Goal: Information Seeking & Learning: Check status

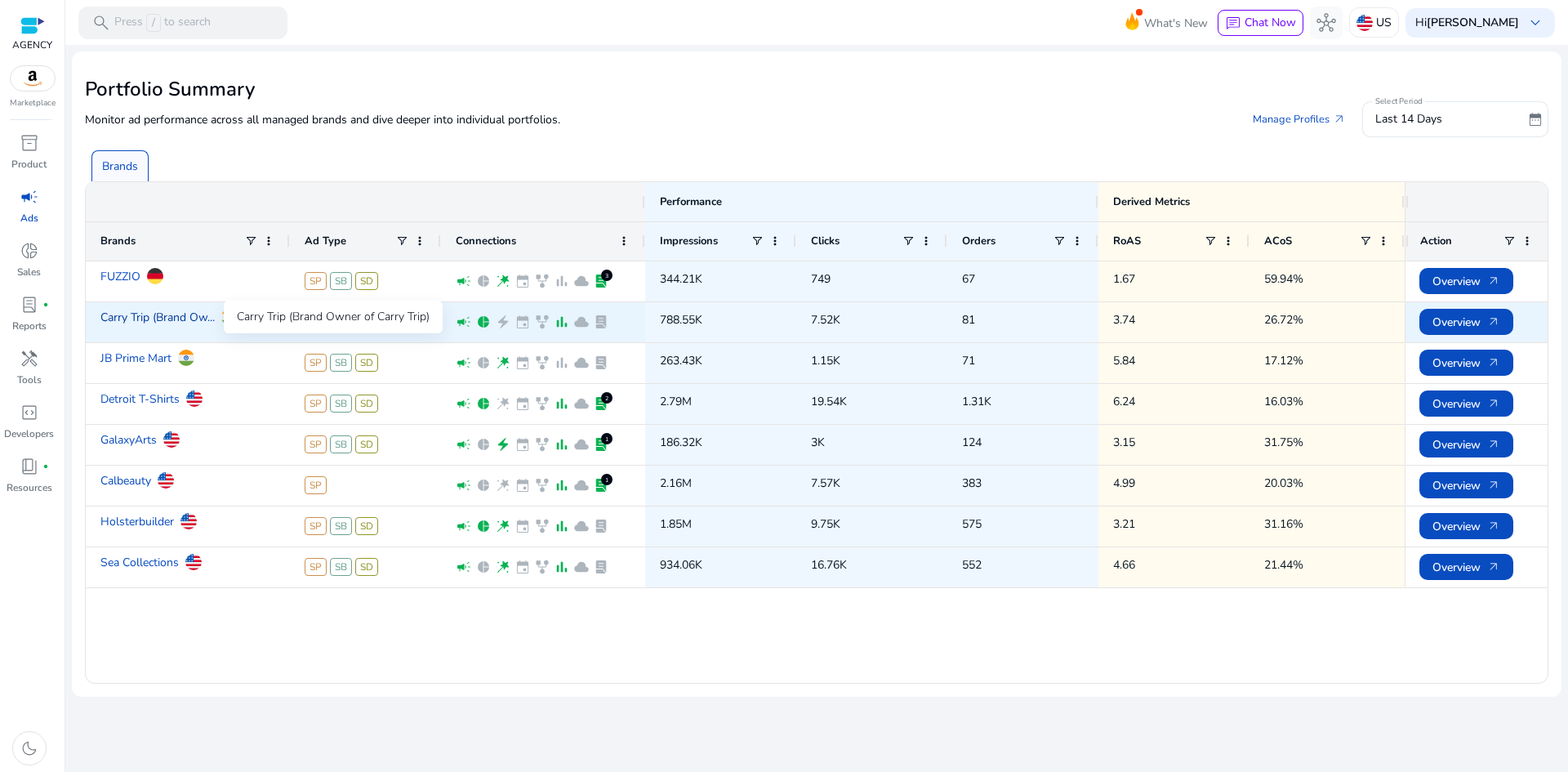
click at [150, 315] on link "Carry Trip (Brand Ow..." at bounding box center [158, 317] width 114 height 28
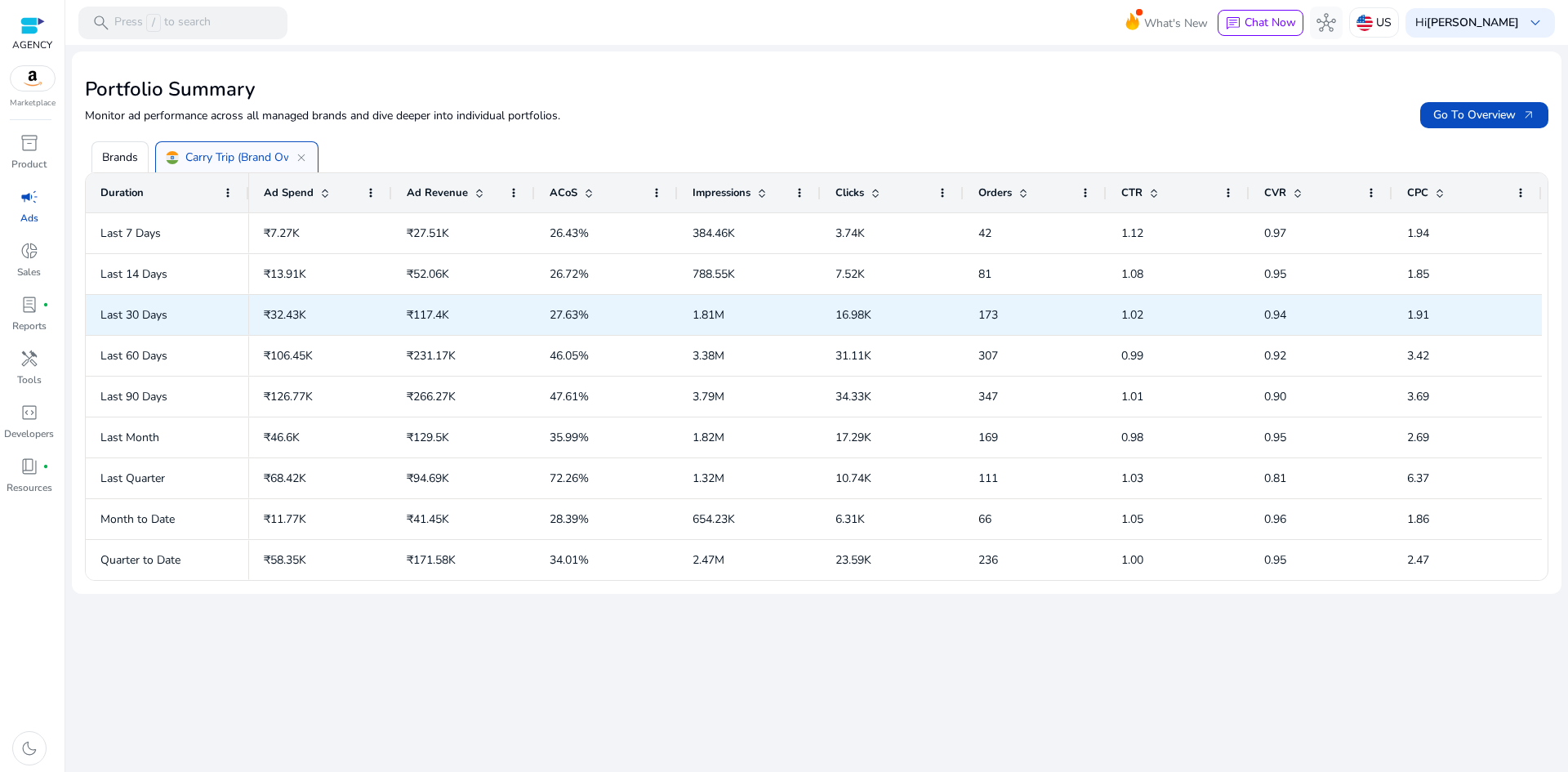
click at [1470, 319] on app-ag-grid-data-cell-with-loader "1.91" at bounding box center [1466, 315] width 120 height 34
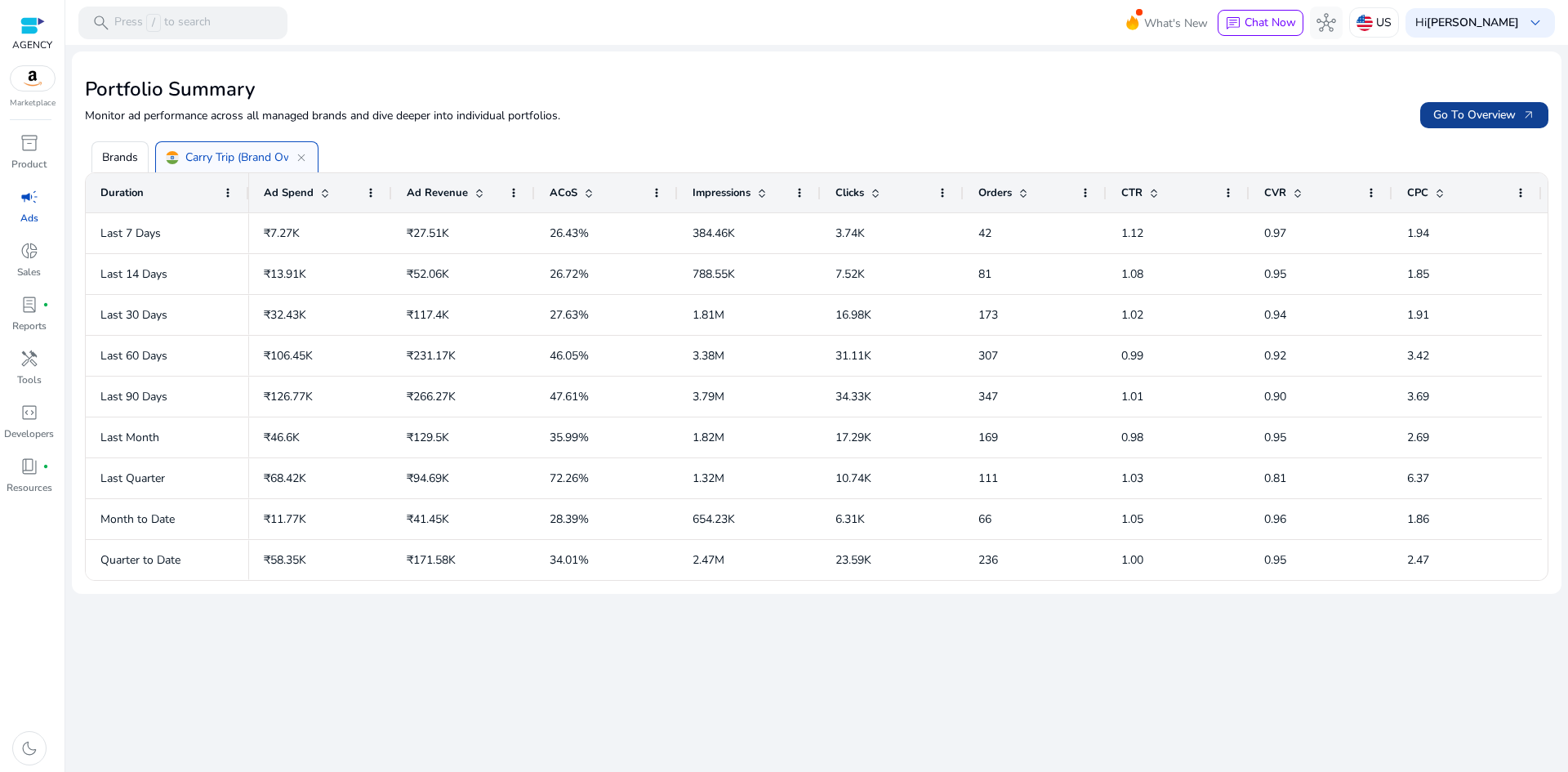
click at [1484, 103] on span at bounding box center [1484, 115] width 128 height 39
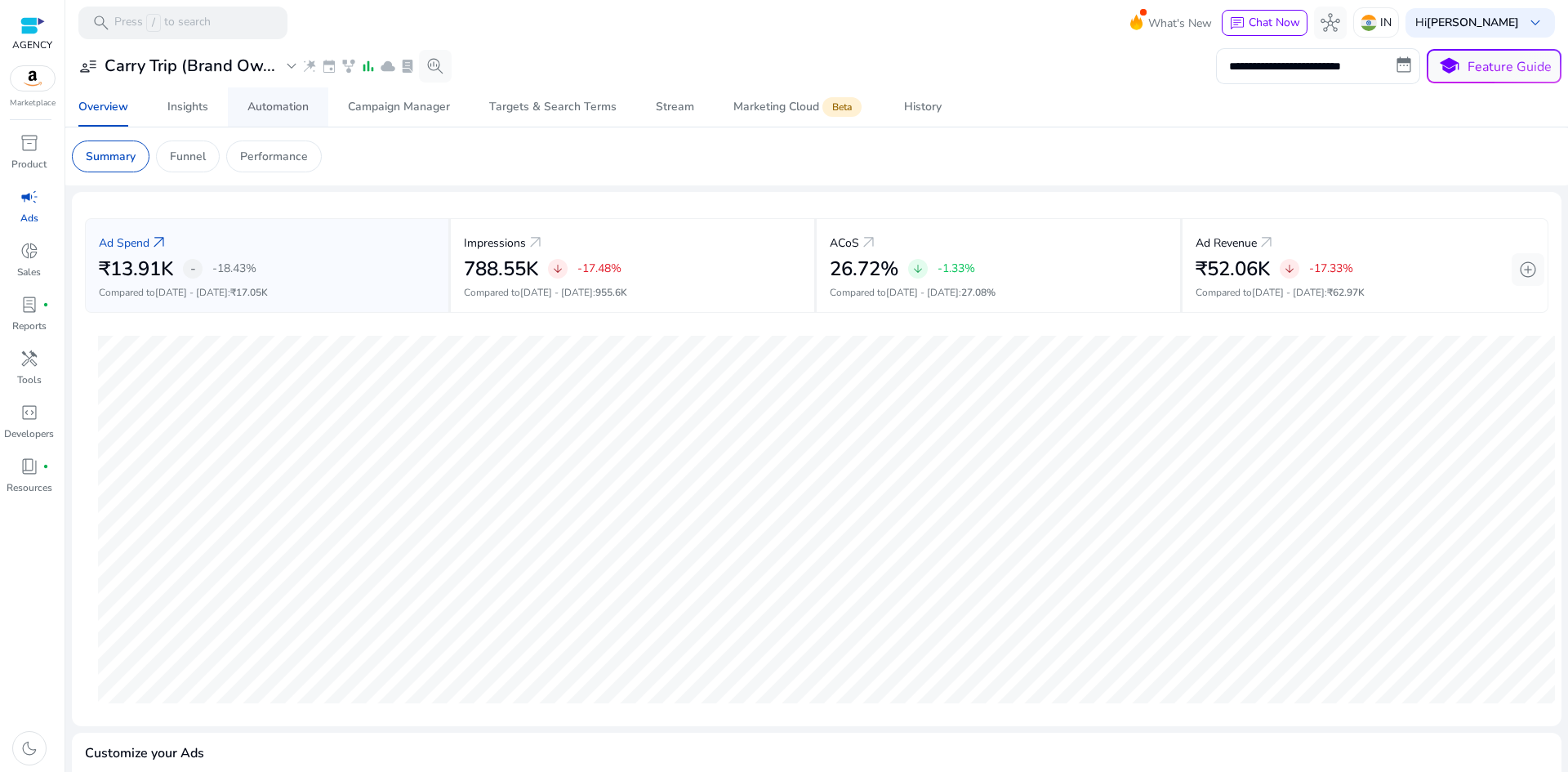
click at [280, 107] on div "Automation" at bounding box center [278, 107] width 61 height 12
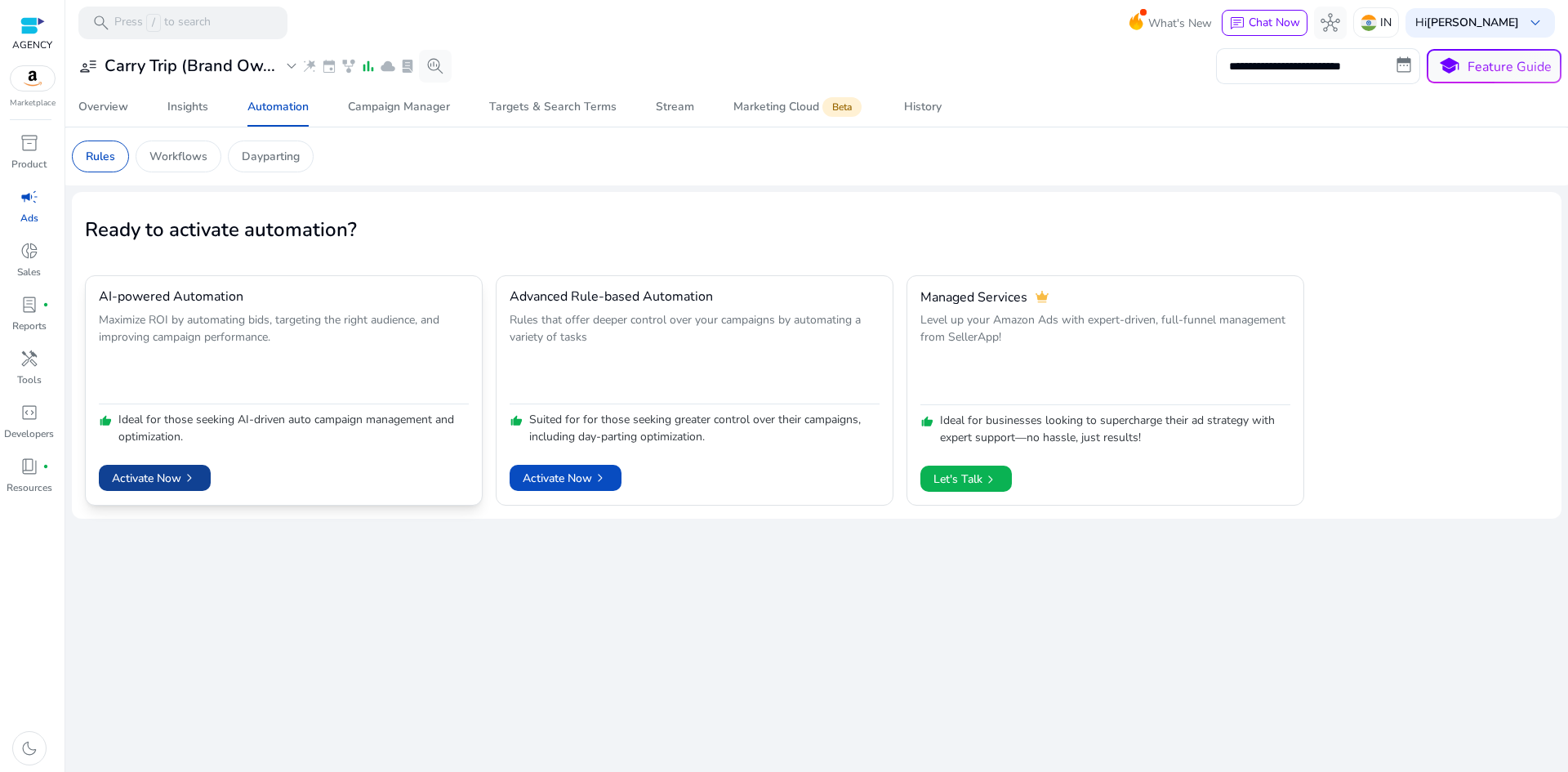
click at [150, 480] on span "Activate Now chevron_right" at bounding box center [155, 477] width 85 height 17
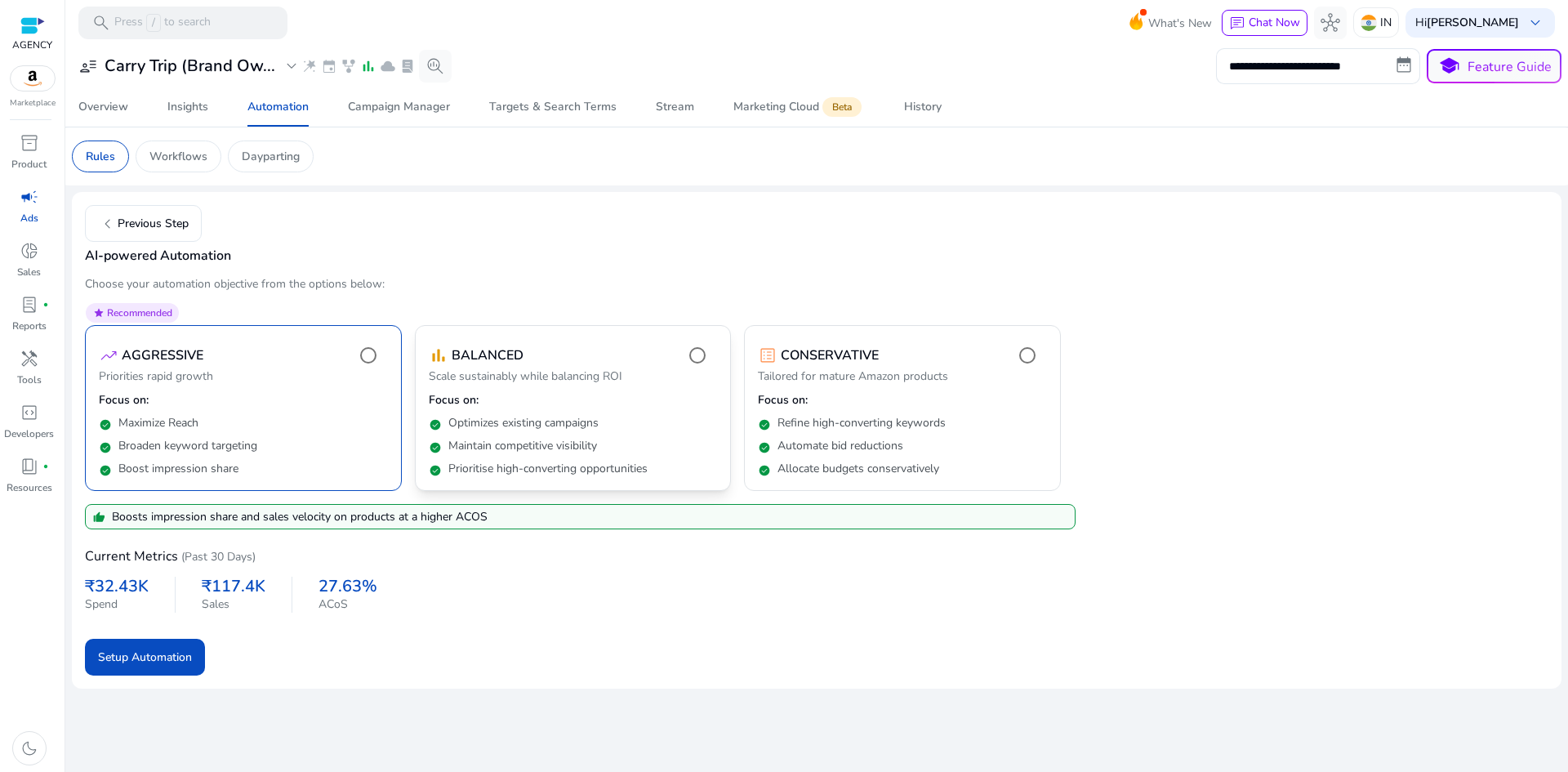
click at [668, 438] on div "check_circle Maintain competitive visibility" at bounding box center [573, 443] width 289 height 23
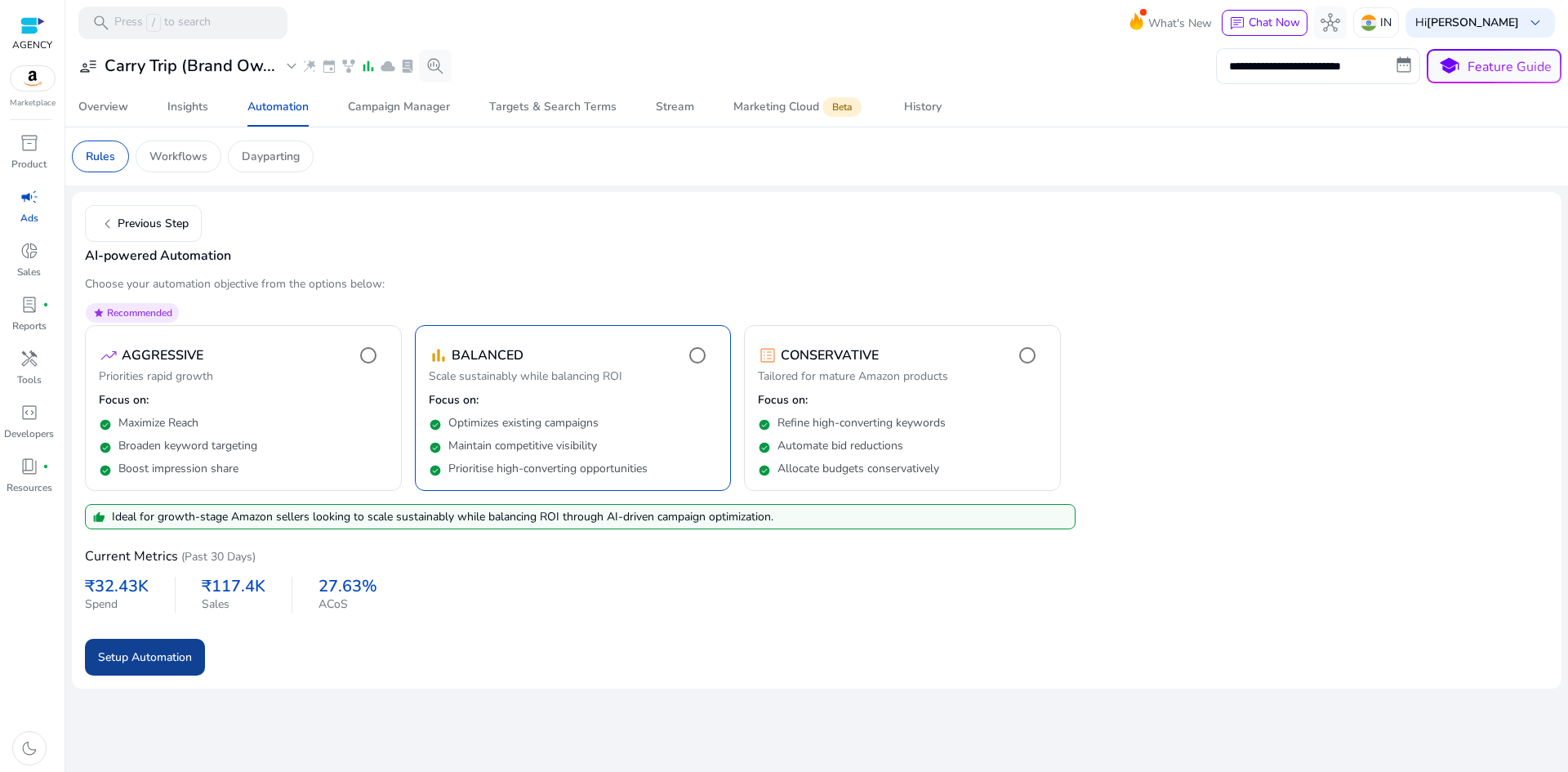
click at [175, 657] on span "Setup Automation" at bounding box center [144, 656] width 93 height 17
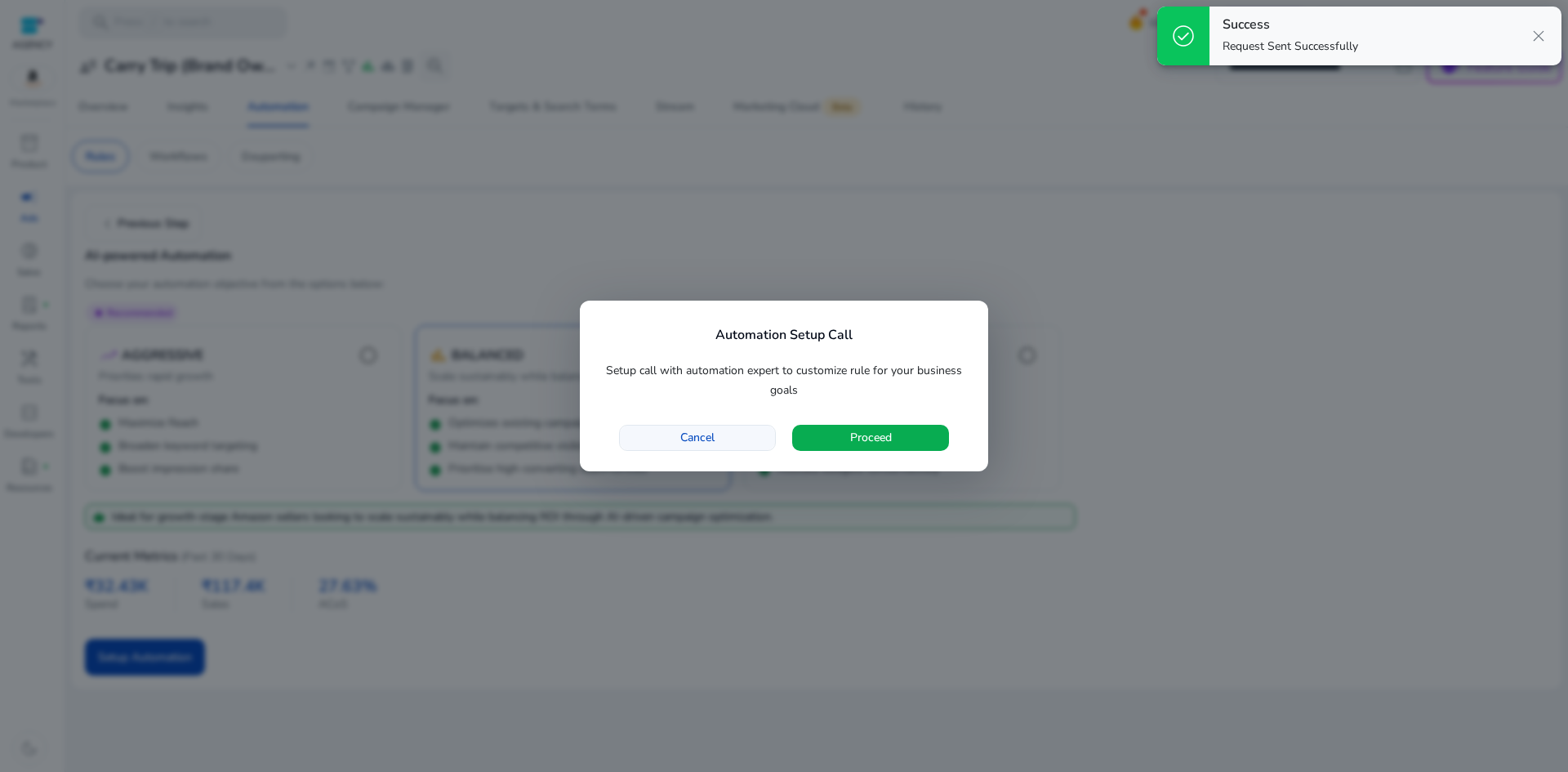
click at [701, 435] on span "Cancel" at bounding box center [697, 436] width 35 height 17
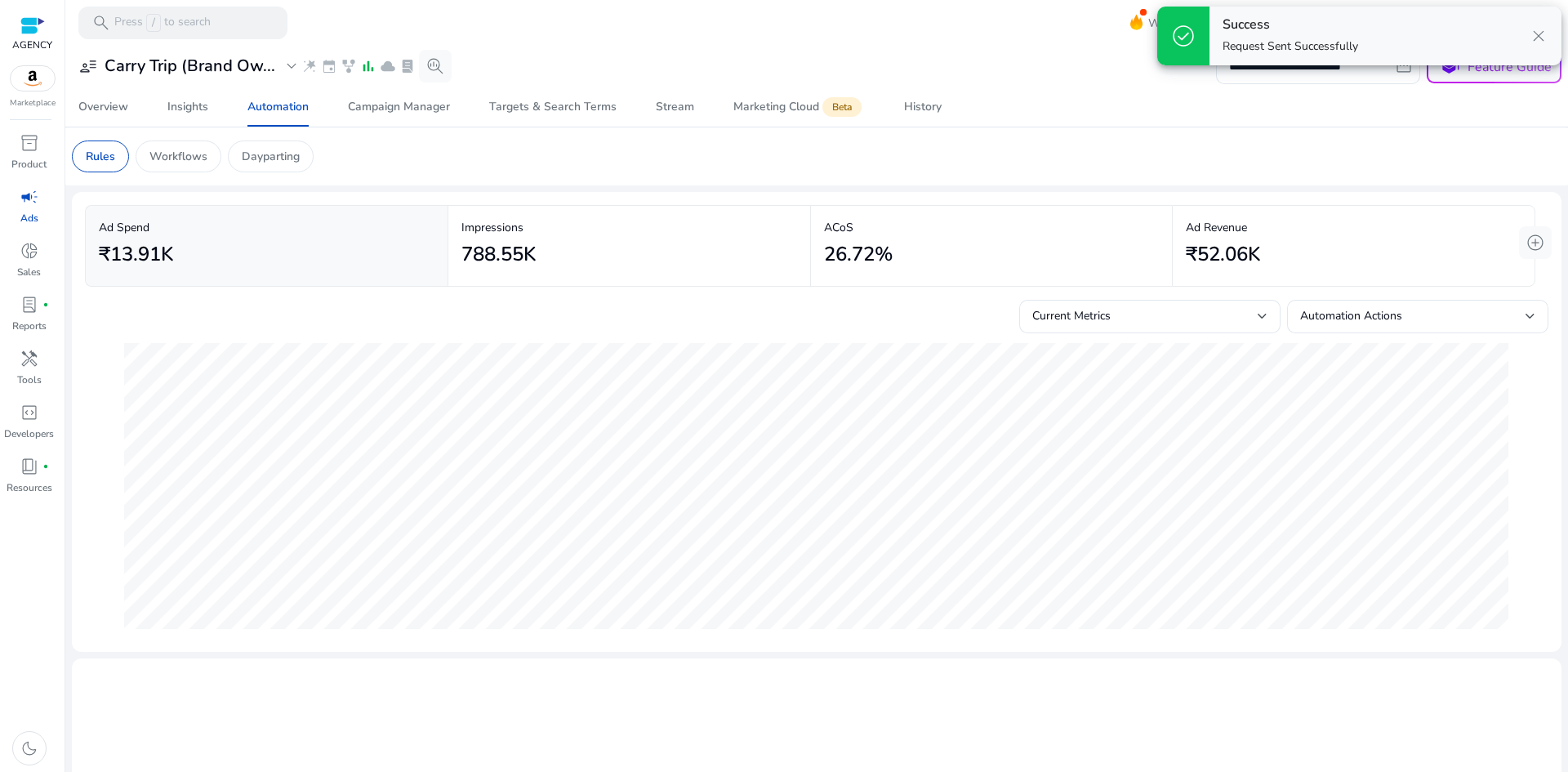
click at [33, 203] on span "campaign" at bounding box center [29, 197] width 20 height 20
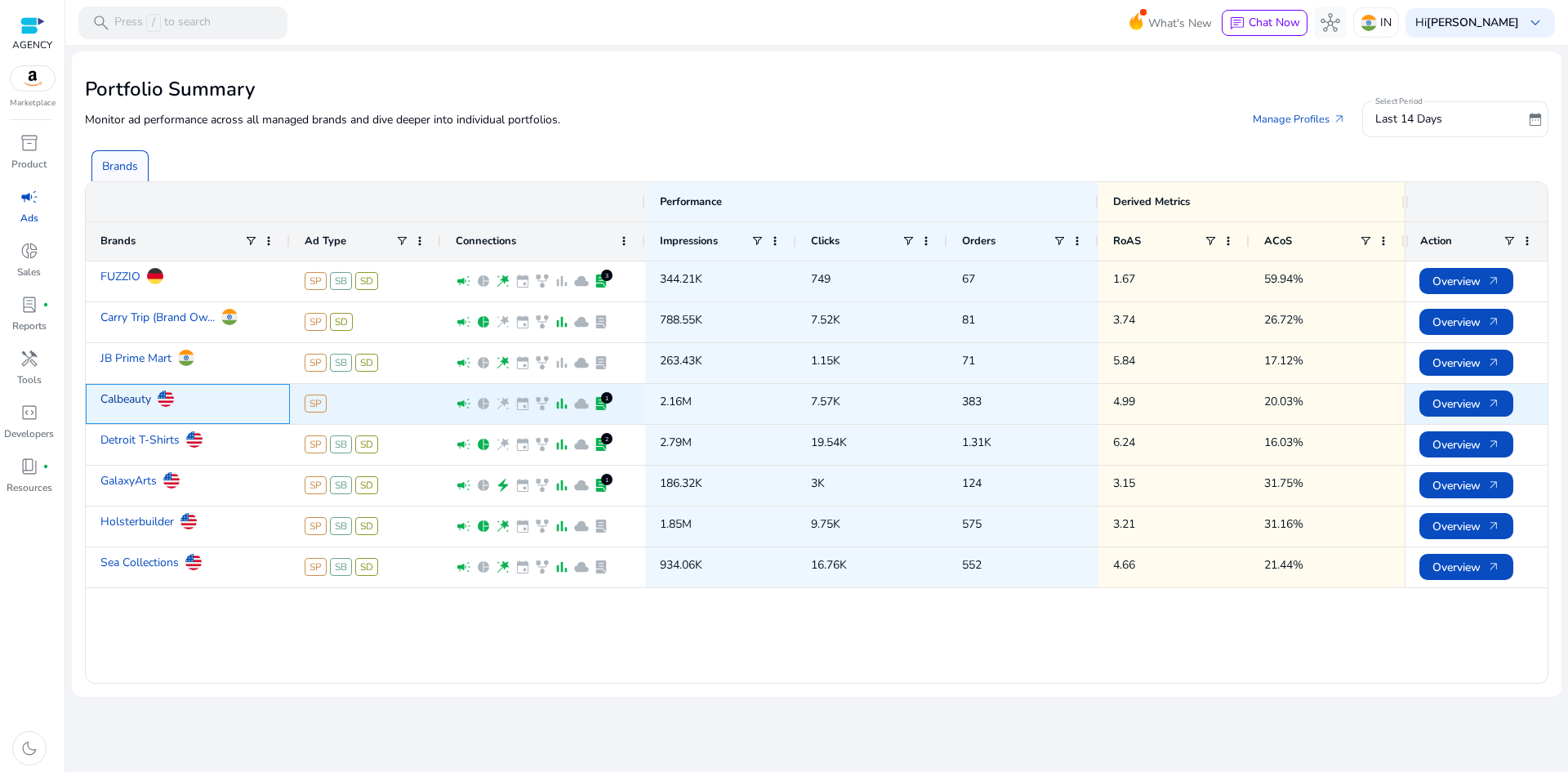
click at [123, 399] on link "Calbeauty" at bounding box center [126, 399] width 51 height 28
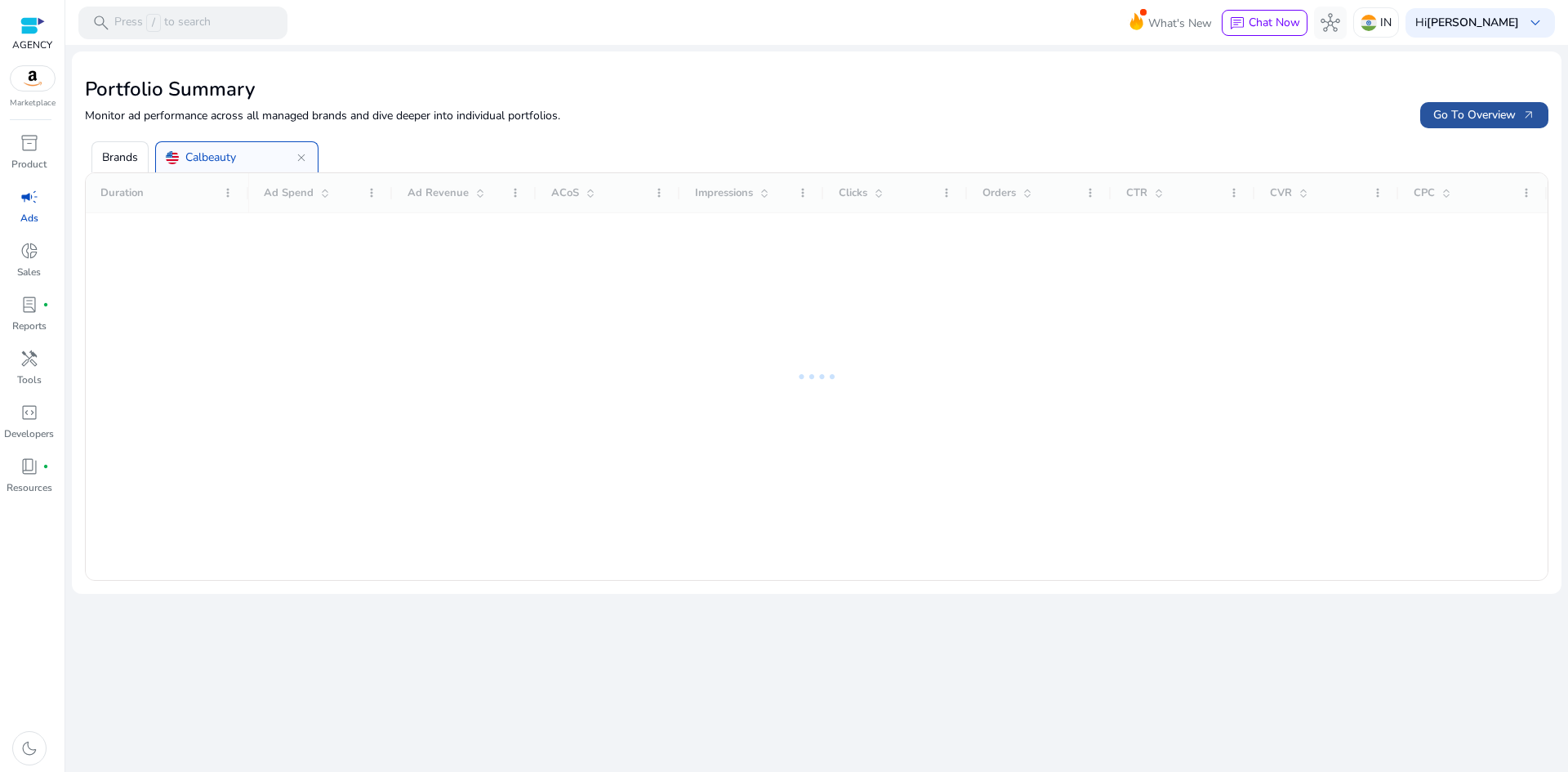
click at [1489, 113] on span "Go To Overview arrow_outward" at bounding box center [1483, 114] width 102 height 17
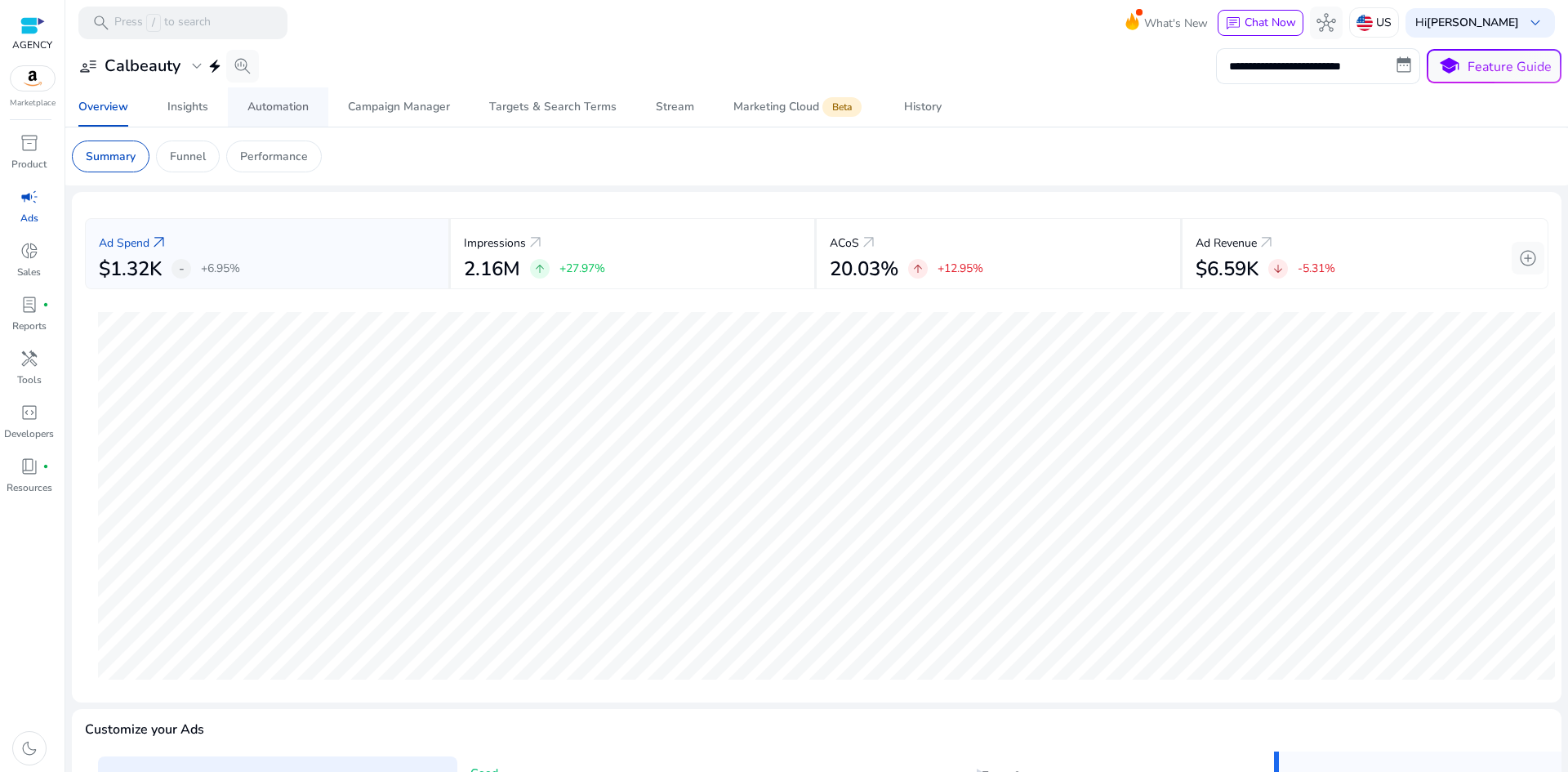
click at [240, 118] on link "Automation" at bounding box center [278, 107] width 101 height 39
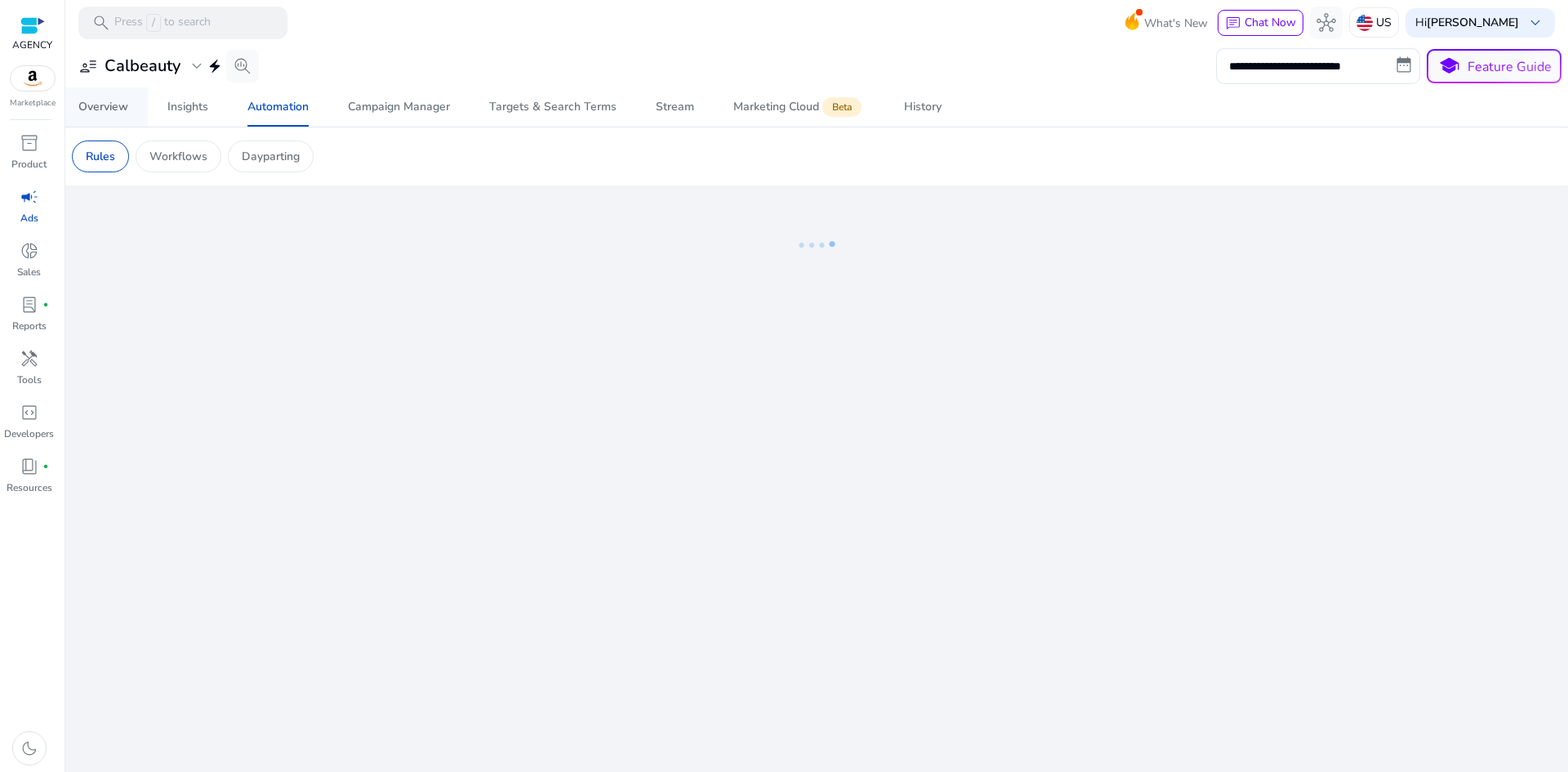
click at [103, 102] on div "Overview" at bounding box center [103, 107] width 50 height 12
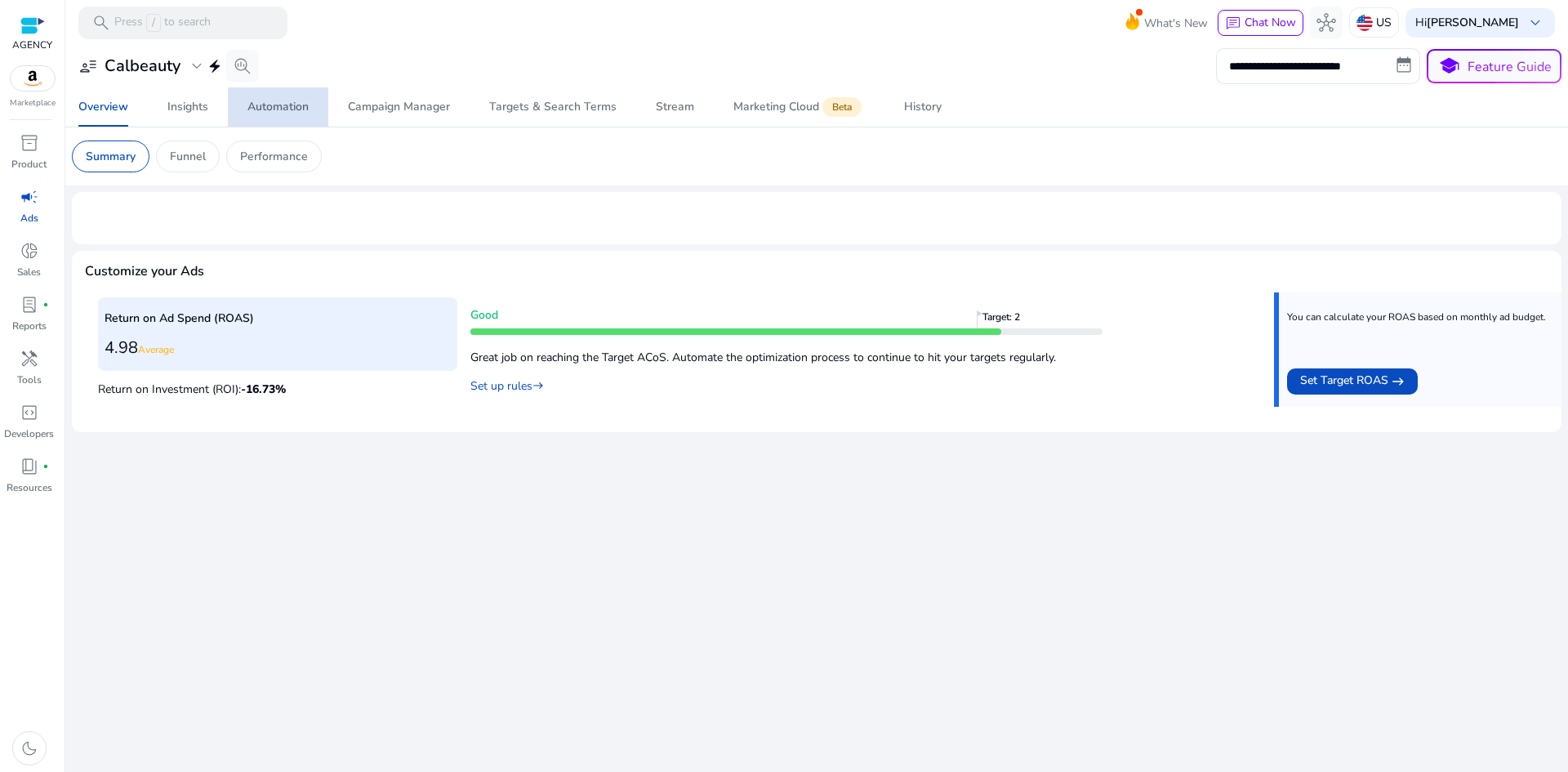
click at [280, 106] on div "Automation" at bounding box center [278, 107] width 61 height 12
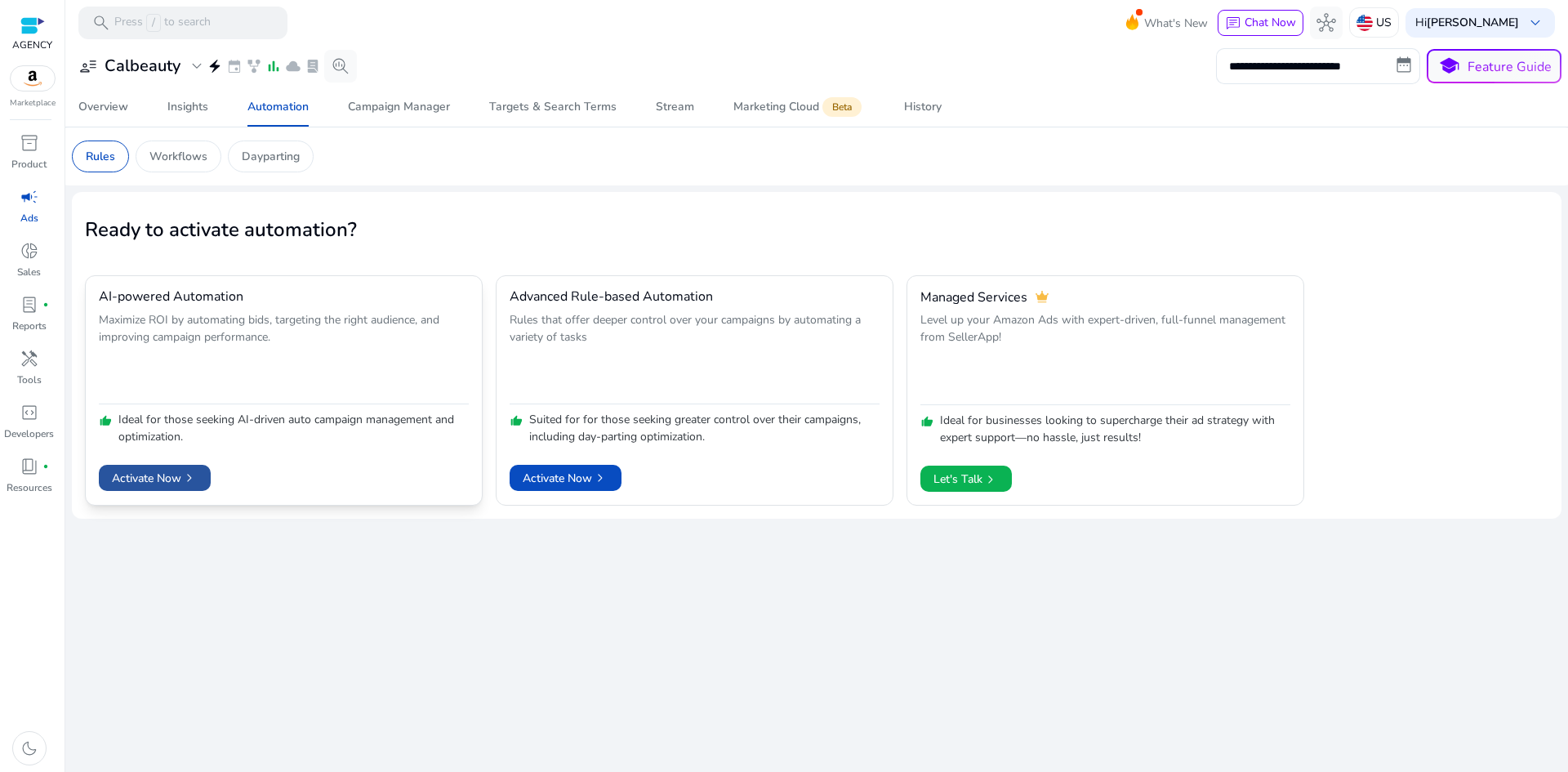
click at [158, 477] on span "Activate Now chevron_right" at bounding box center [155, 477] width 85 height 17
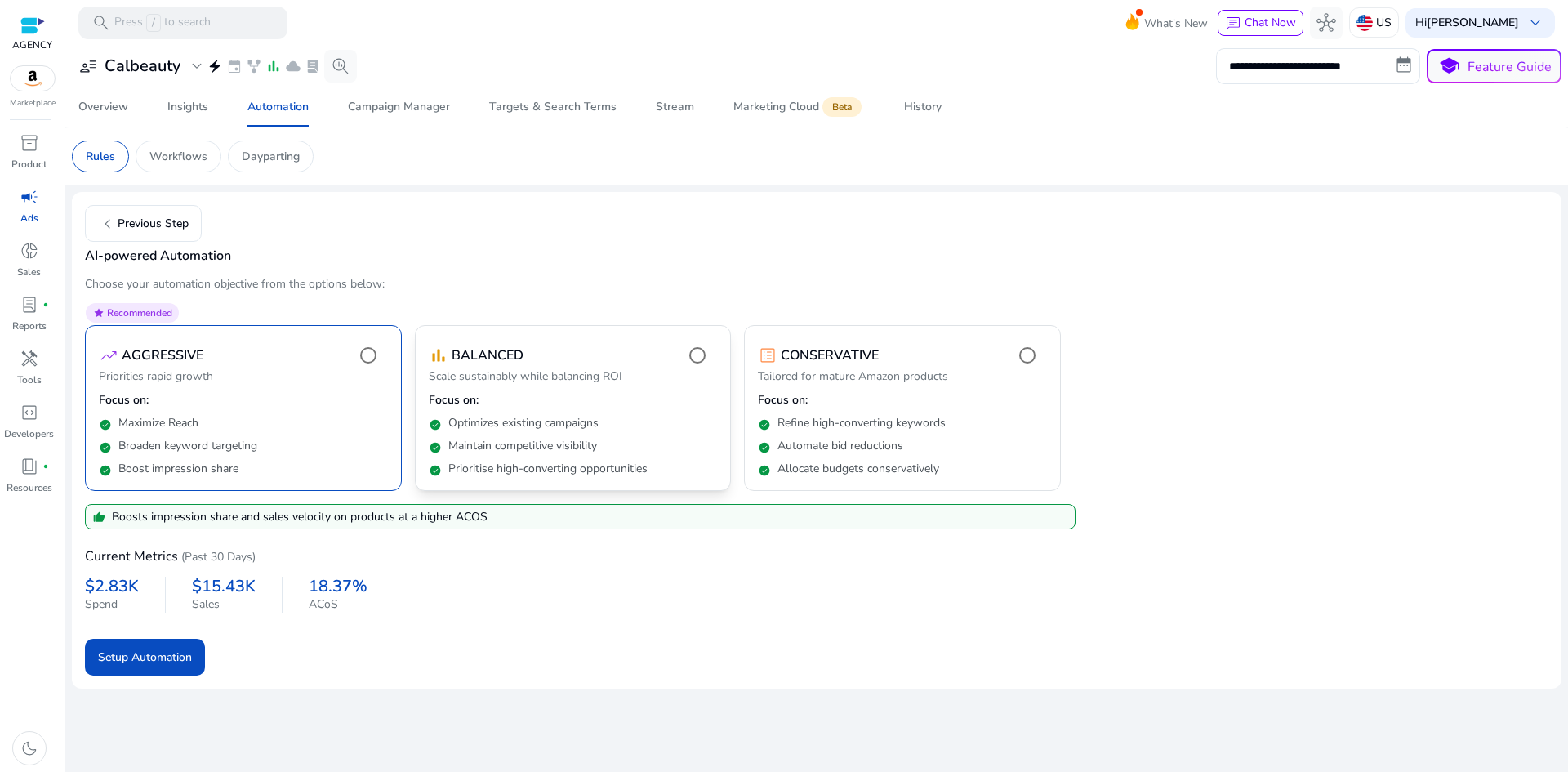
click at [467, 430] on p "Optimizes existing campaigns" at bounding box center [523, 423] width 150 height 16
click at [920, 409] on div "check_circle Refine high-converting keywords" at bounding box center [902, 420] width 289 height 23
click at [502, 443] on p "Maintain competitive visibility" at bounding box center [522, 446] width 149 height 16
click at [859, 445] on p "Automate bid reductions" at bounding box center [840, 446] width 126 height 16
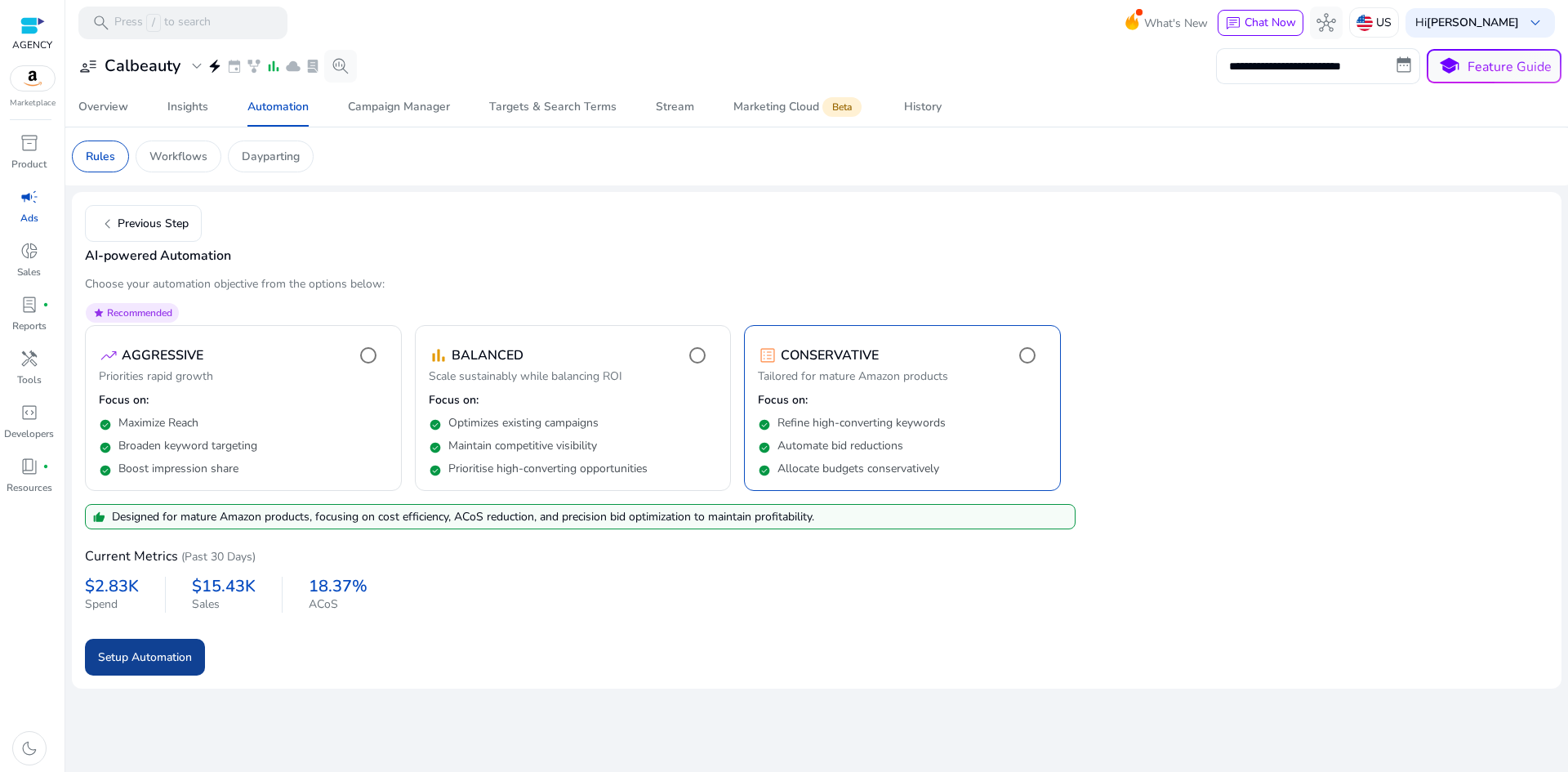
click at [126, 649] on span "Setup Automation" at bounding box center [144, 656] width 93 height 17
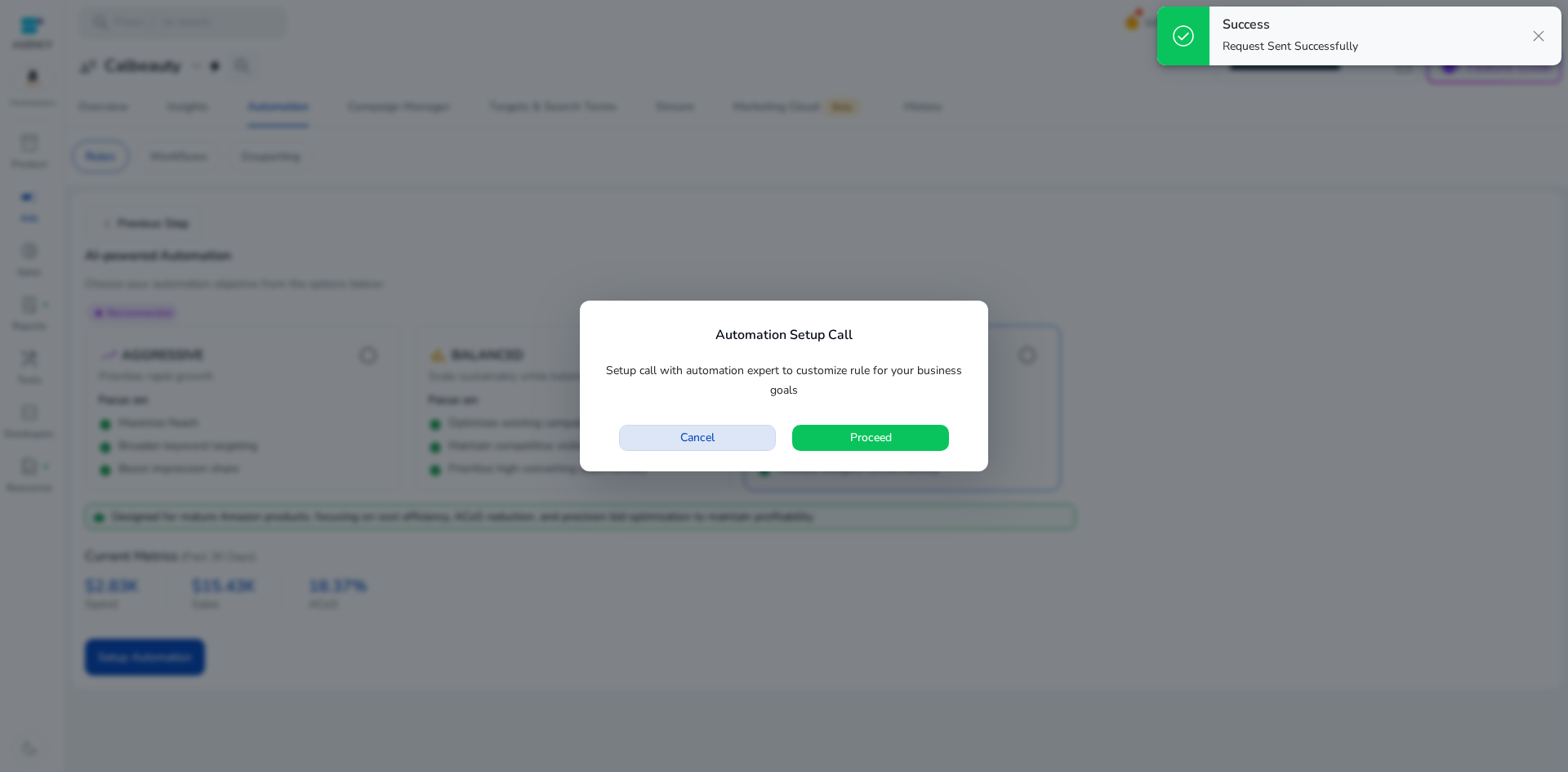
click at [731, 438] on span "button" at bounding box center [697, 438] width 155 height 39
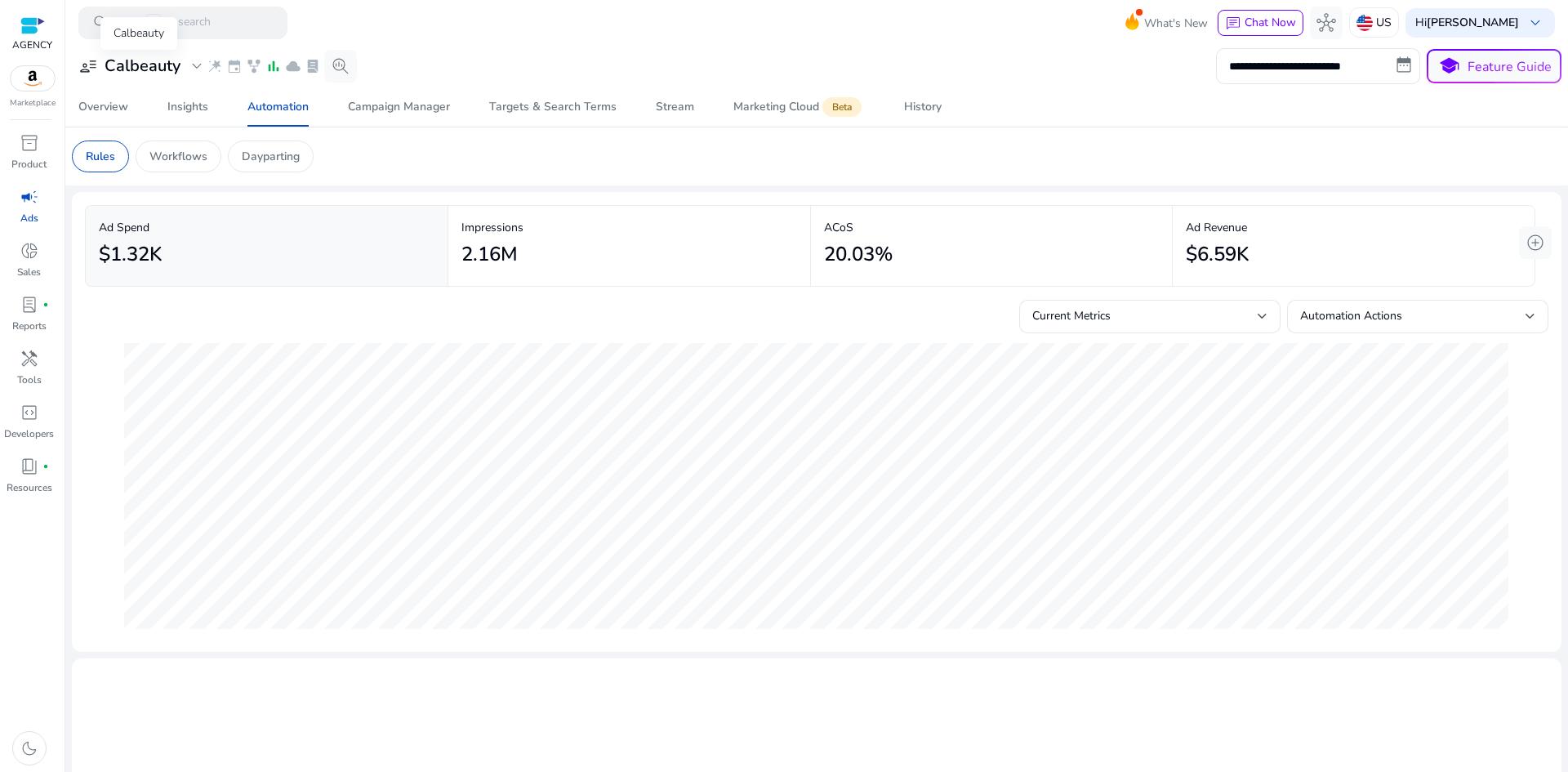
copy h3 "Calbeauty"
drag, startPoint x: 103, startPoint y: 74, endPoint x: 182, endPoint y: 68, distance: 79.2
click at [182, 68] on div "user_attributes Calbeauty expand_more" at bounding box center [142, 66] width 128 height 20
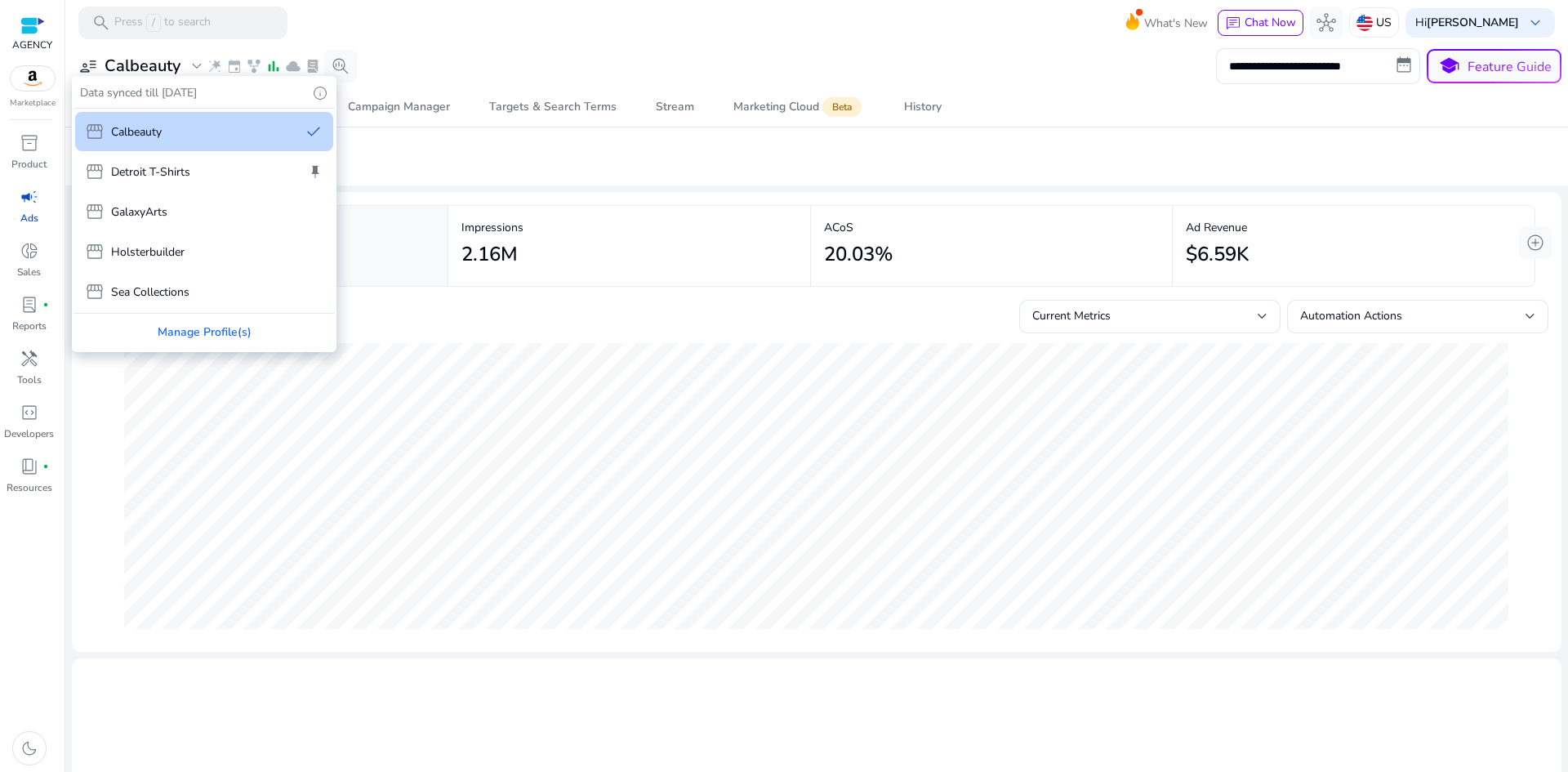
click at [485, 166] on div at bounding box center [784, 386] width 1568 height 772
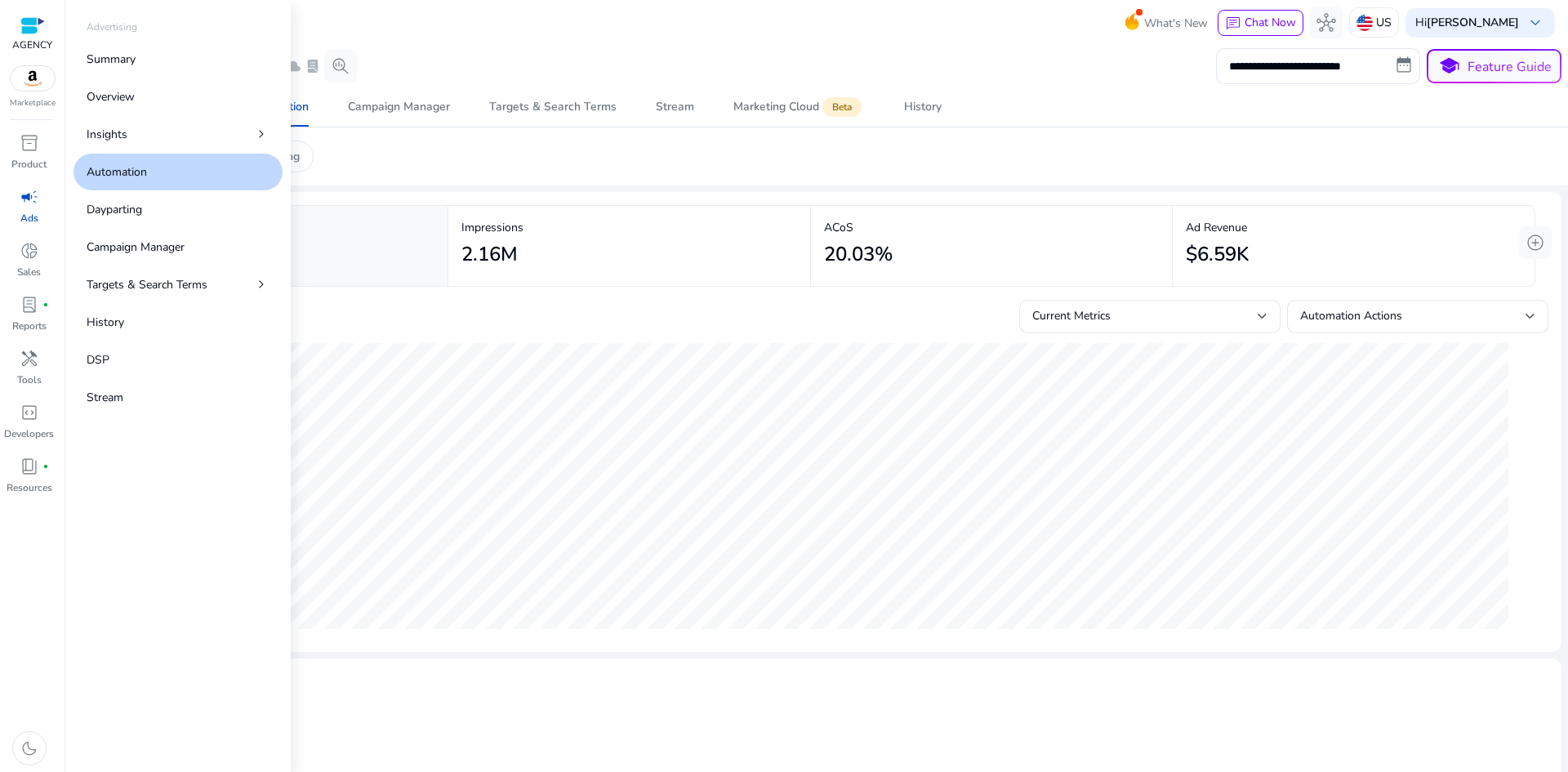
click at [29, 192] on span "campaign" at bounding box center [29, 197] width 20 height 20
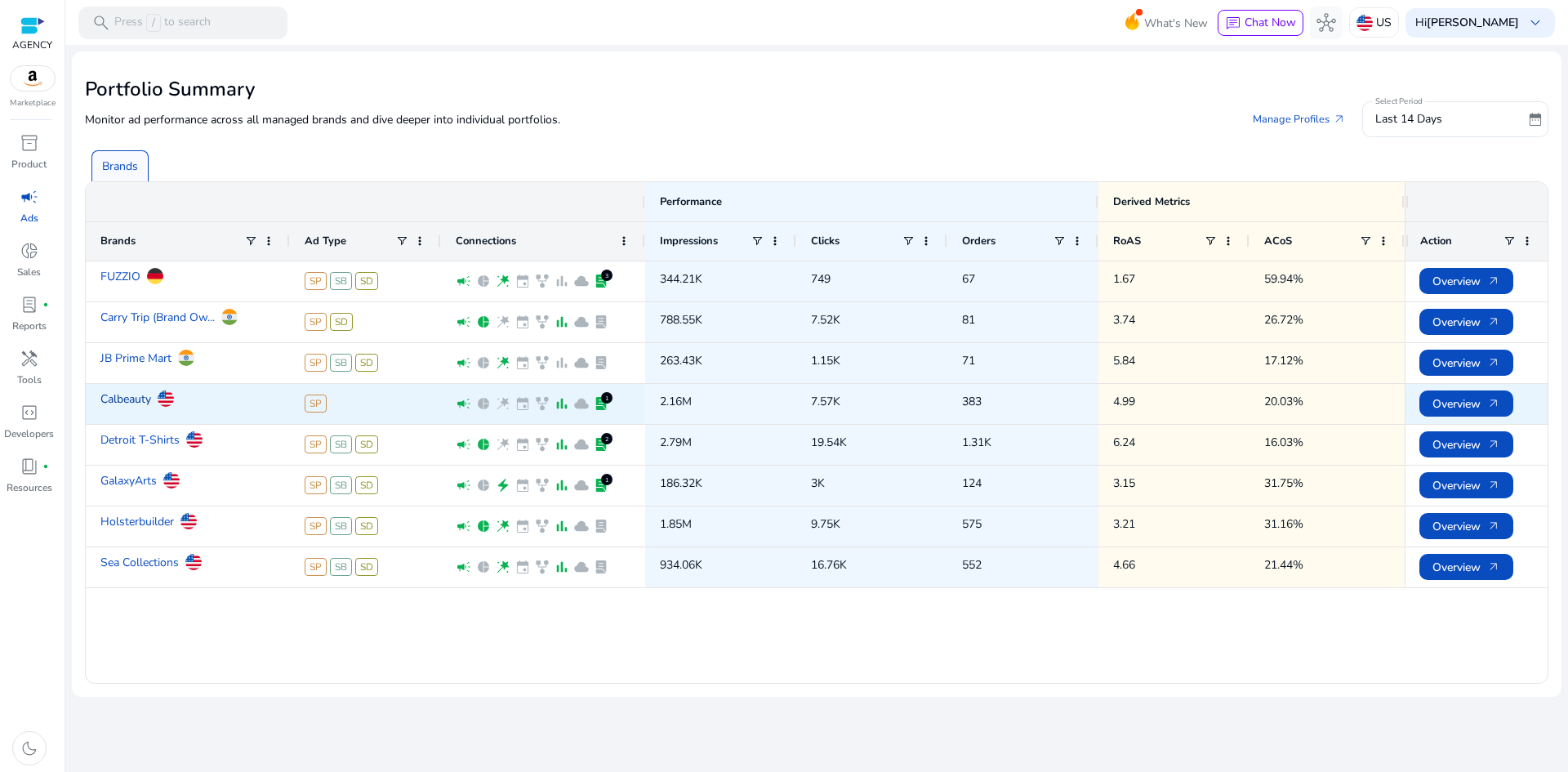
click at [135, 399] on link "Calbeauty" at bounding box center [126, 399] width 51 height 28
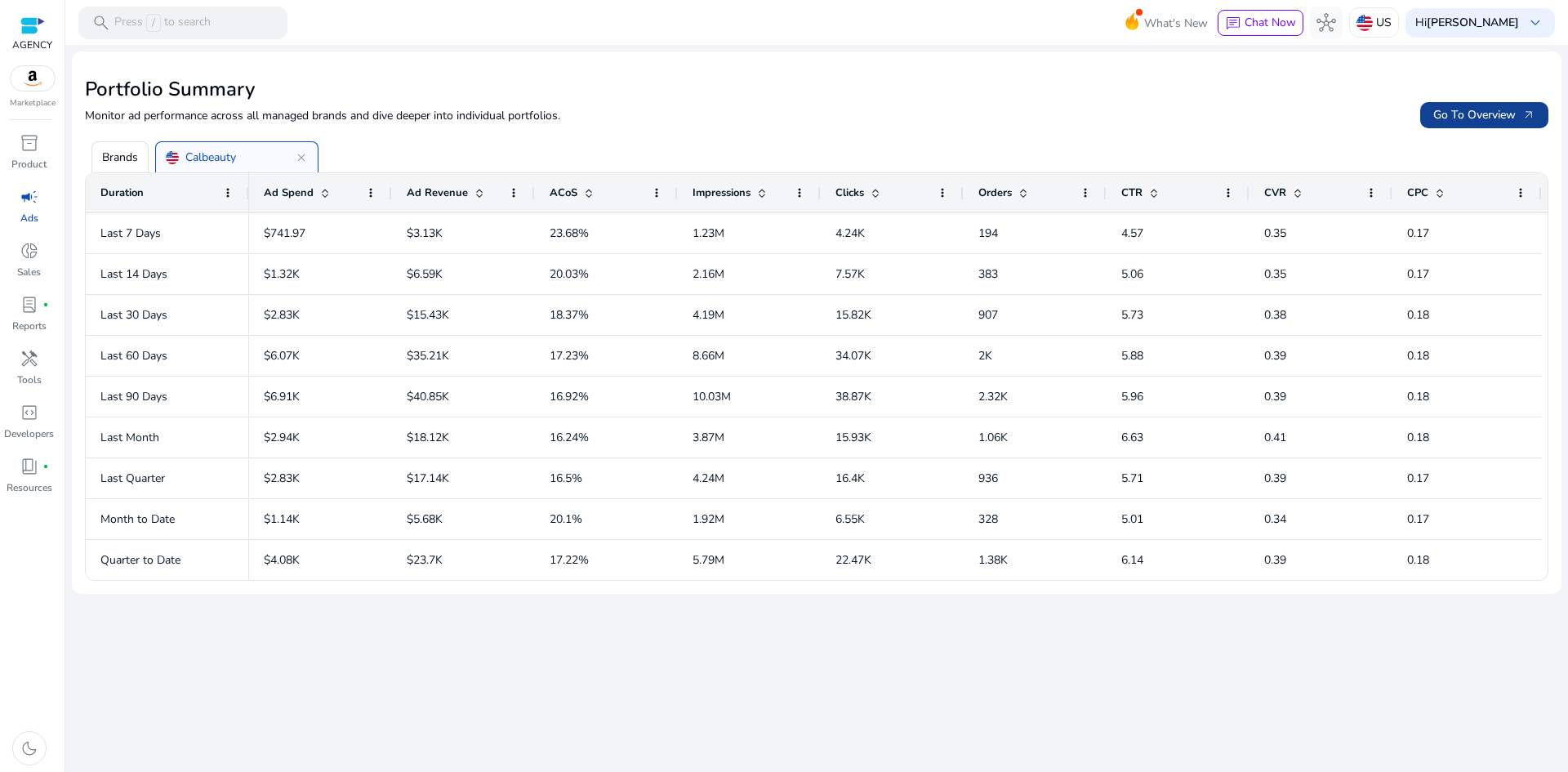
click at [1456, 110] on span "Go To Overview arrow_outward" at bounding box center [1483, 114] width 102 height 17
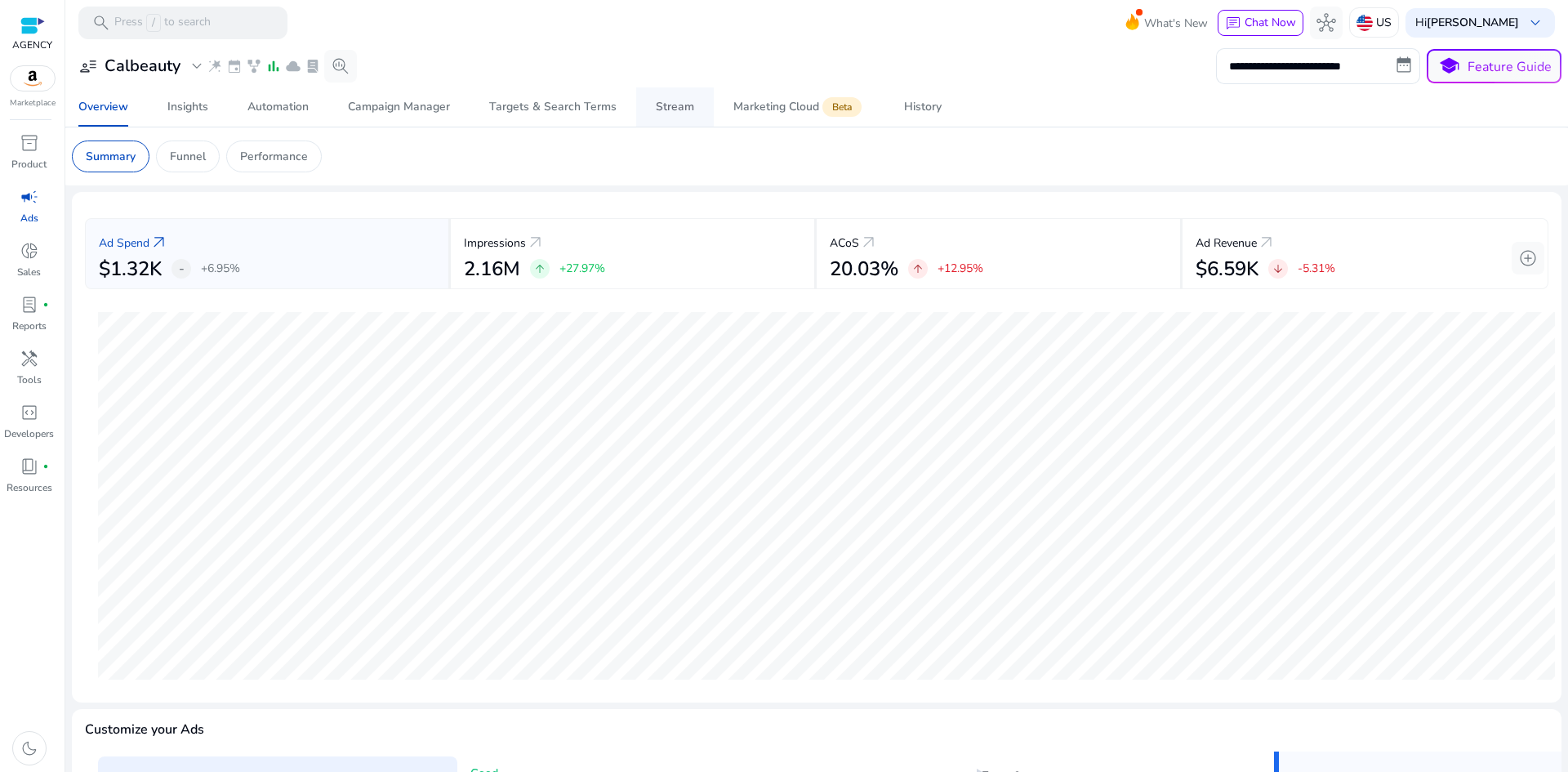
click at [655, 102] on div "Stream" at bounding box center [674, 107] width 38 height 12
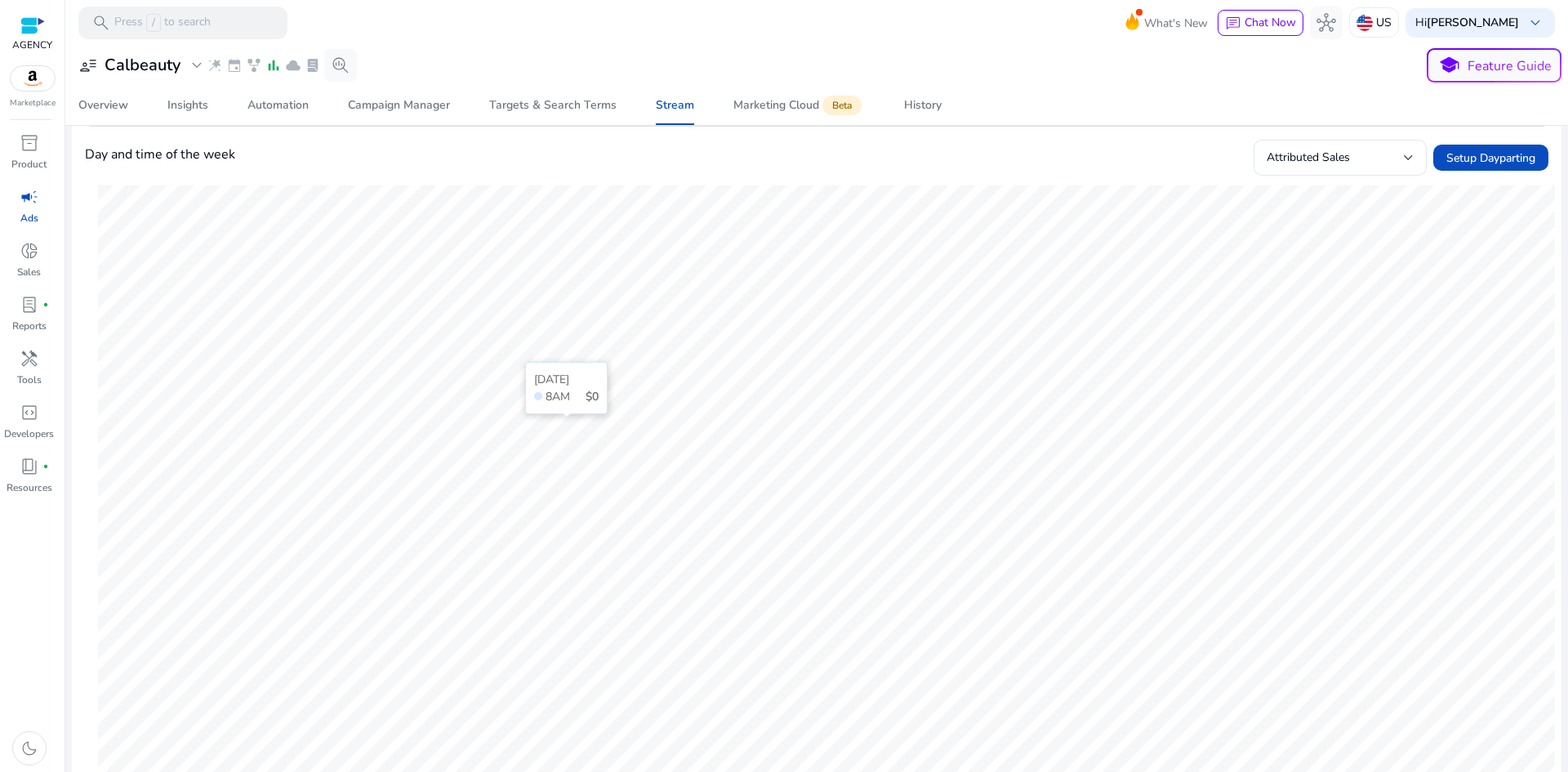
scroll to position [134, 0]
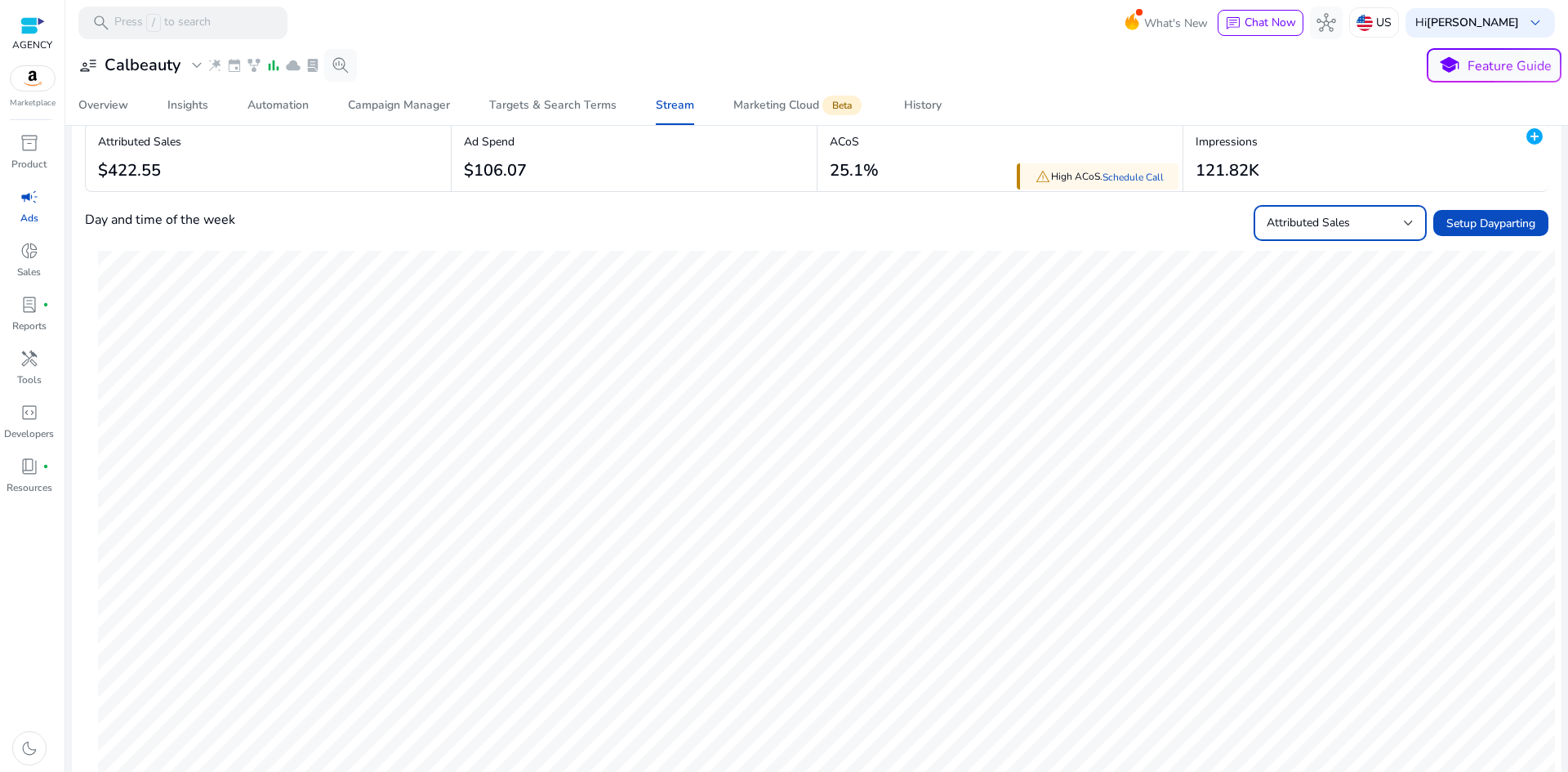
drag, startPoint x: 1313, startPoint y: 223, endPoint x: 1307, endPoint y: 232, distance: 10.8
click at [1313, 225] on span "Attributed Sales" at bounding box center [1308, 222] width 84 height 15
click at [1231, 230] on div at bounding box center [784, 386] width 1568 height 772
click at [1136, 180] on link "Schedule Call" at bounding box center [1133, 177] width 61 height 13
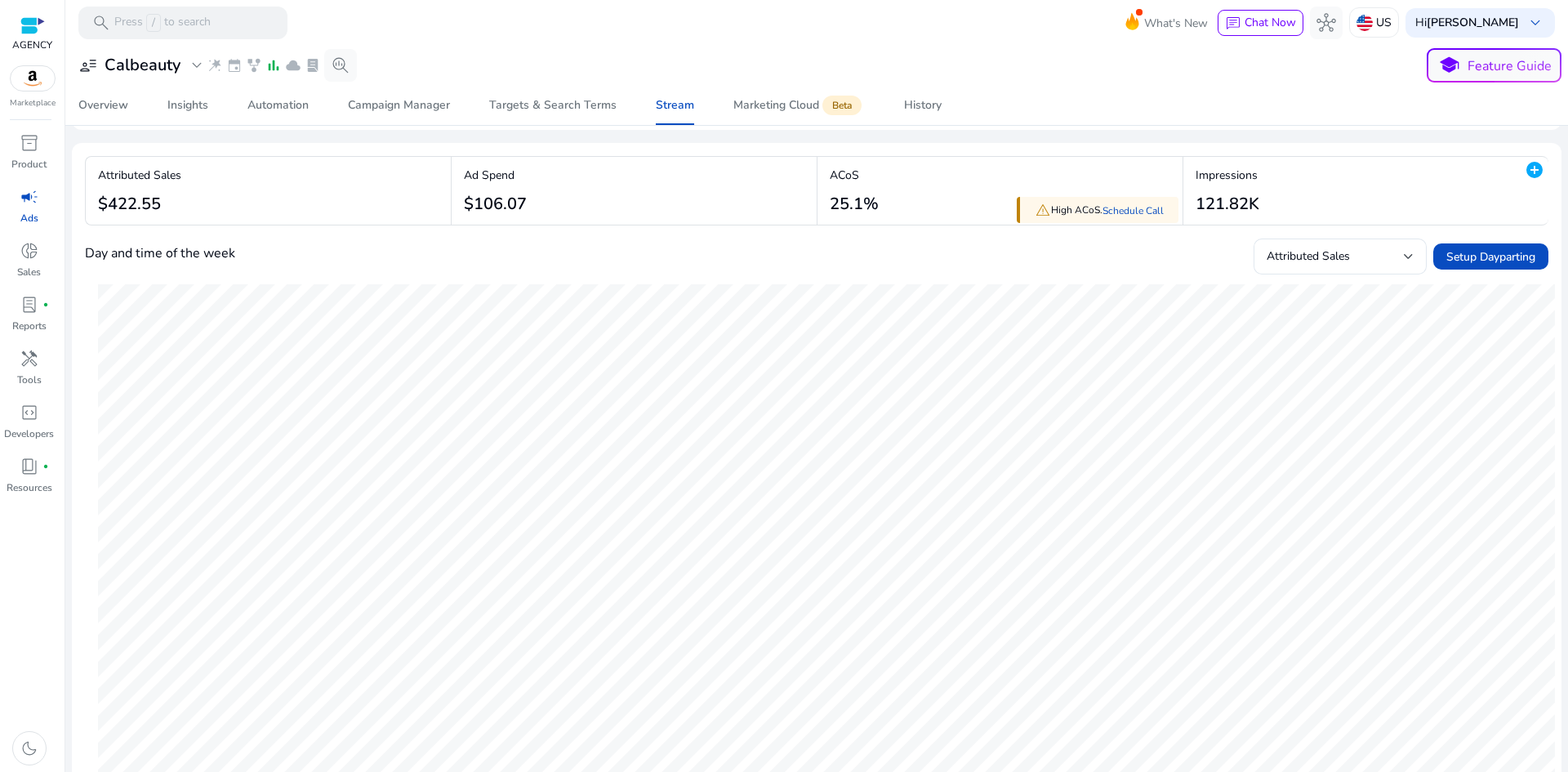
scroll to position [0, 0]
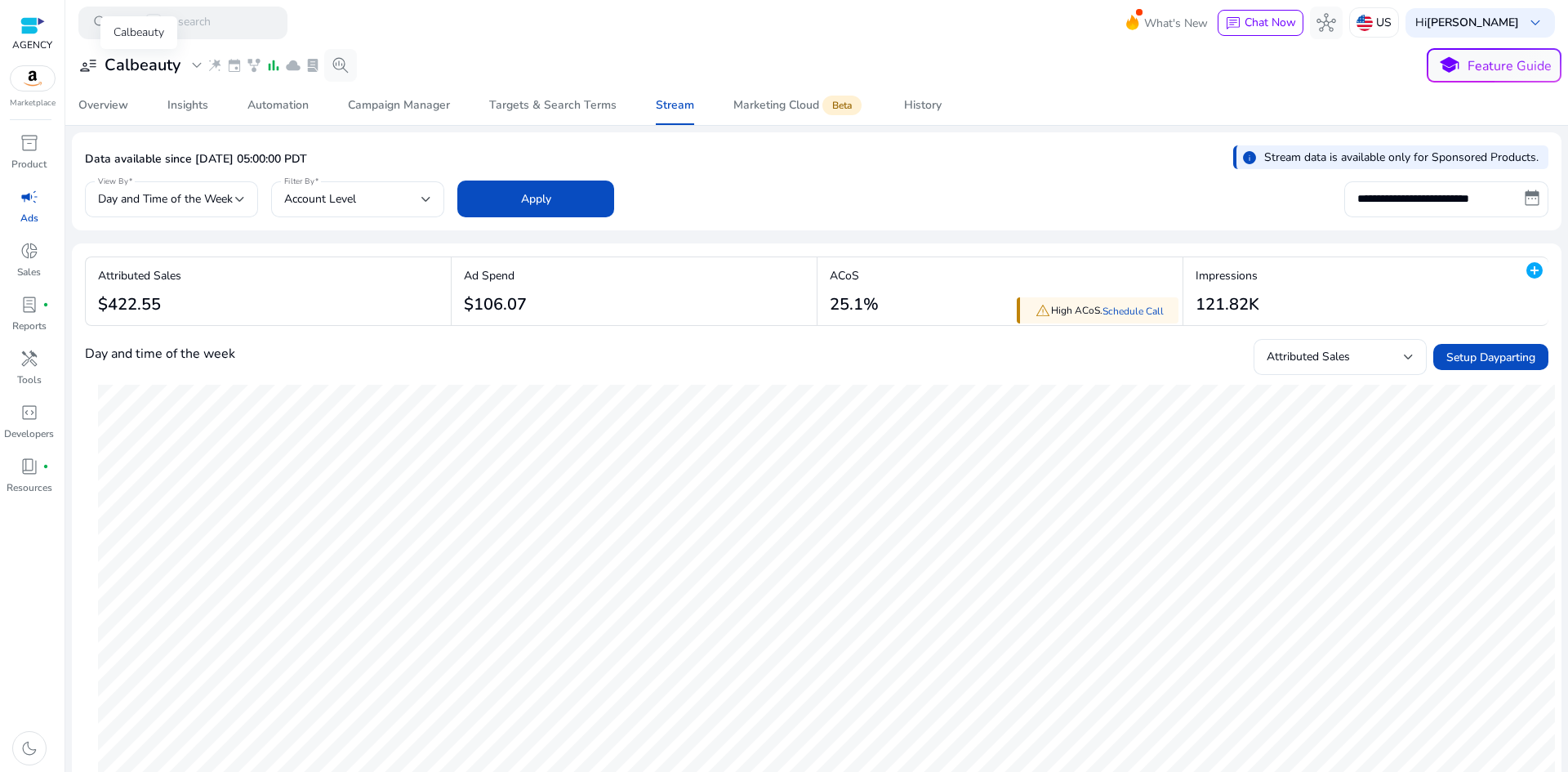
click at [176, 65] on h3 "Calbeauty" at bounding box center [142, 65] width 76 height 20
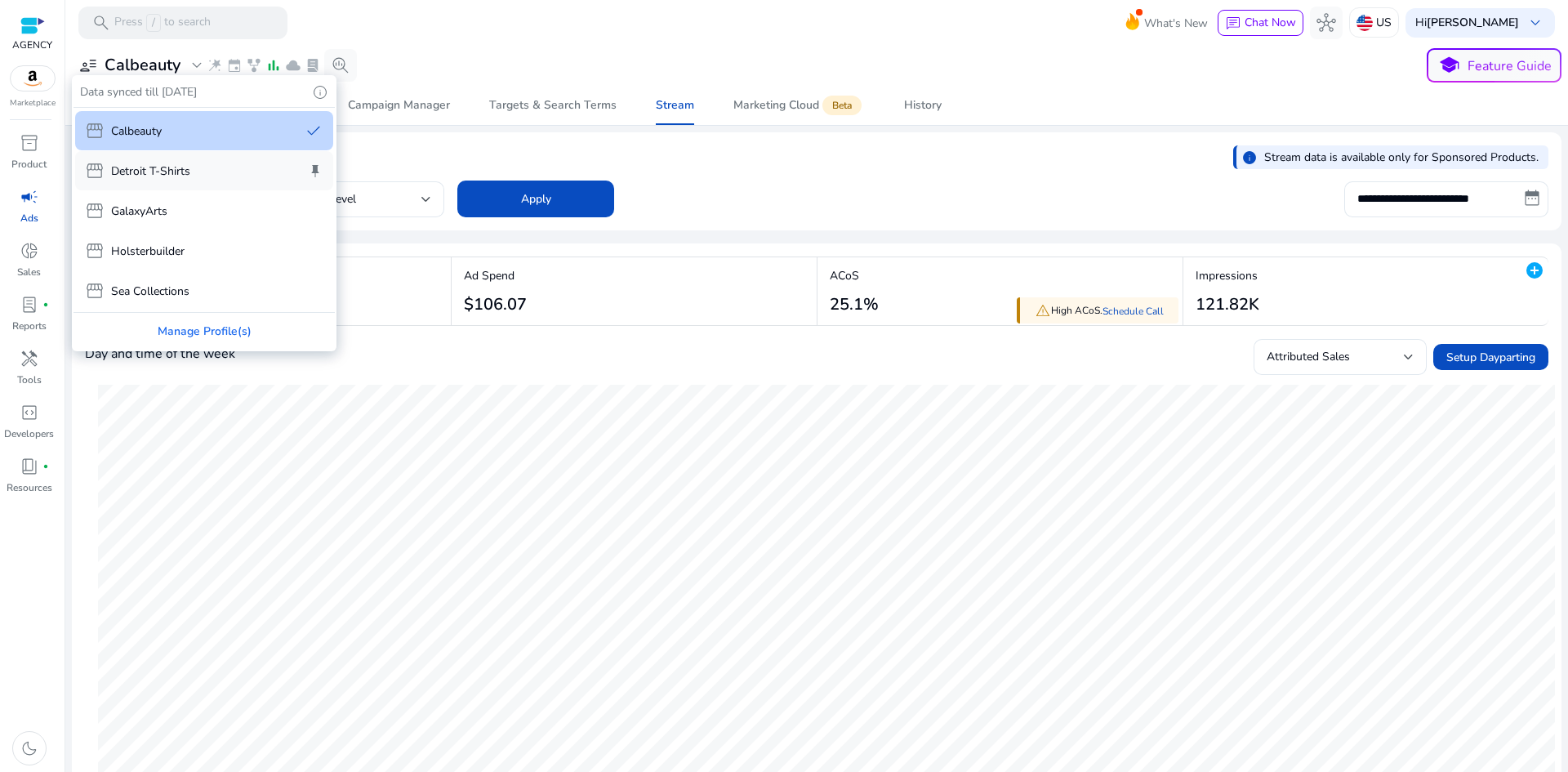
click at [173, 175] on p "Detroit T-Shirts" at bounding box center [150, 170] width 79 height 17
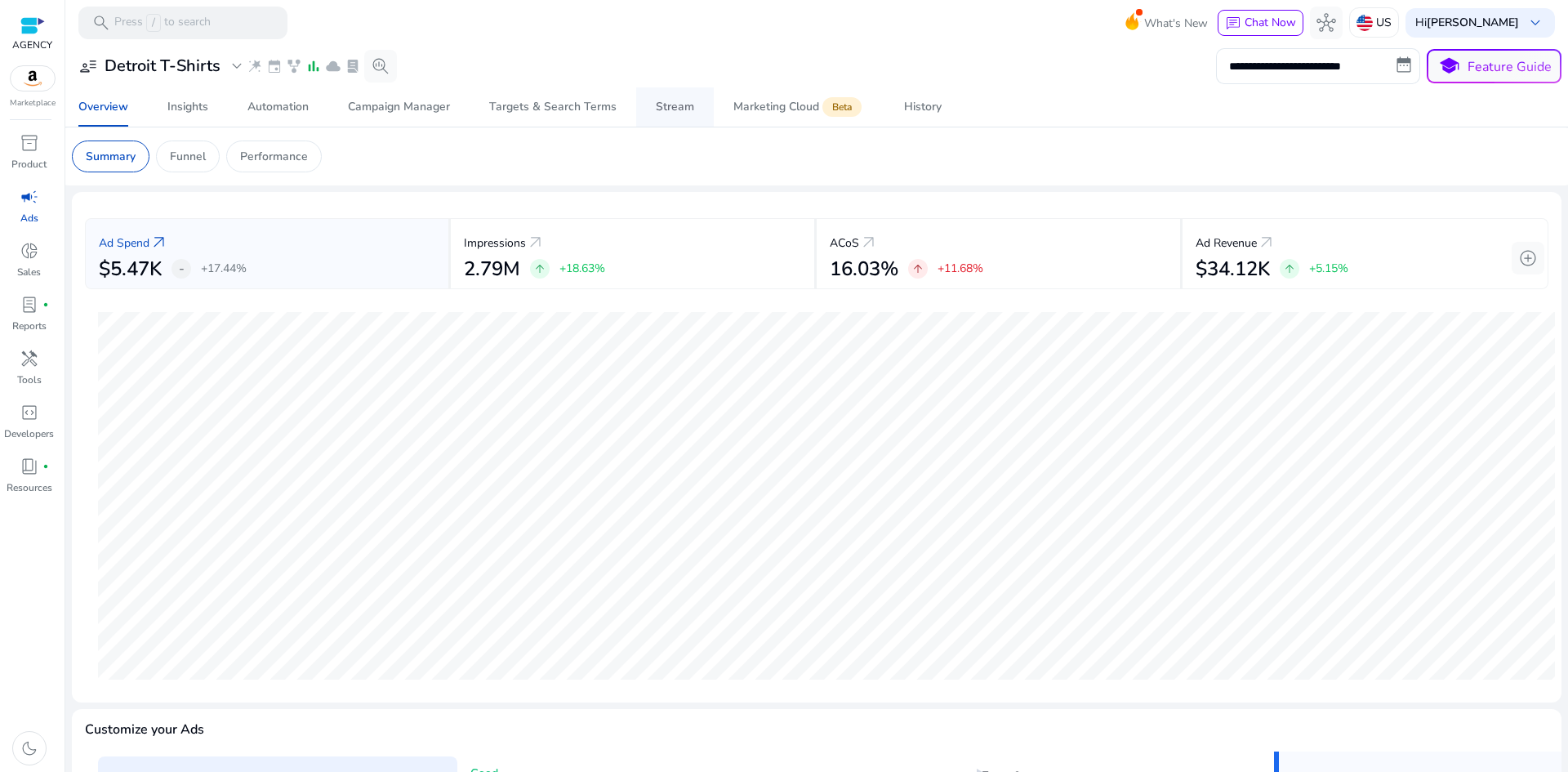
click at [663, 110] on div "Stream" at bounding box center [674, 107] width 38 height 12
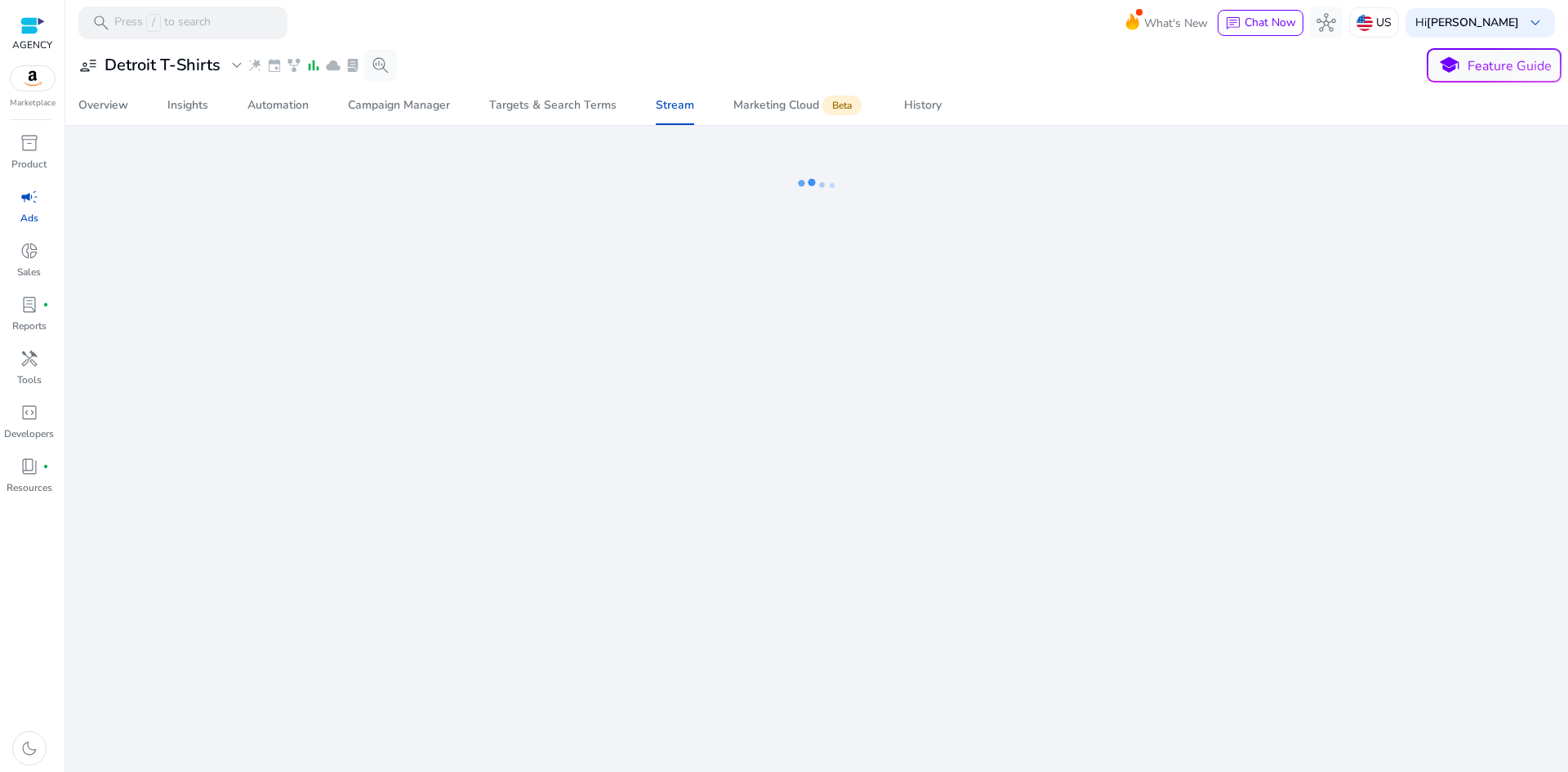
select select "*"
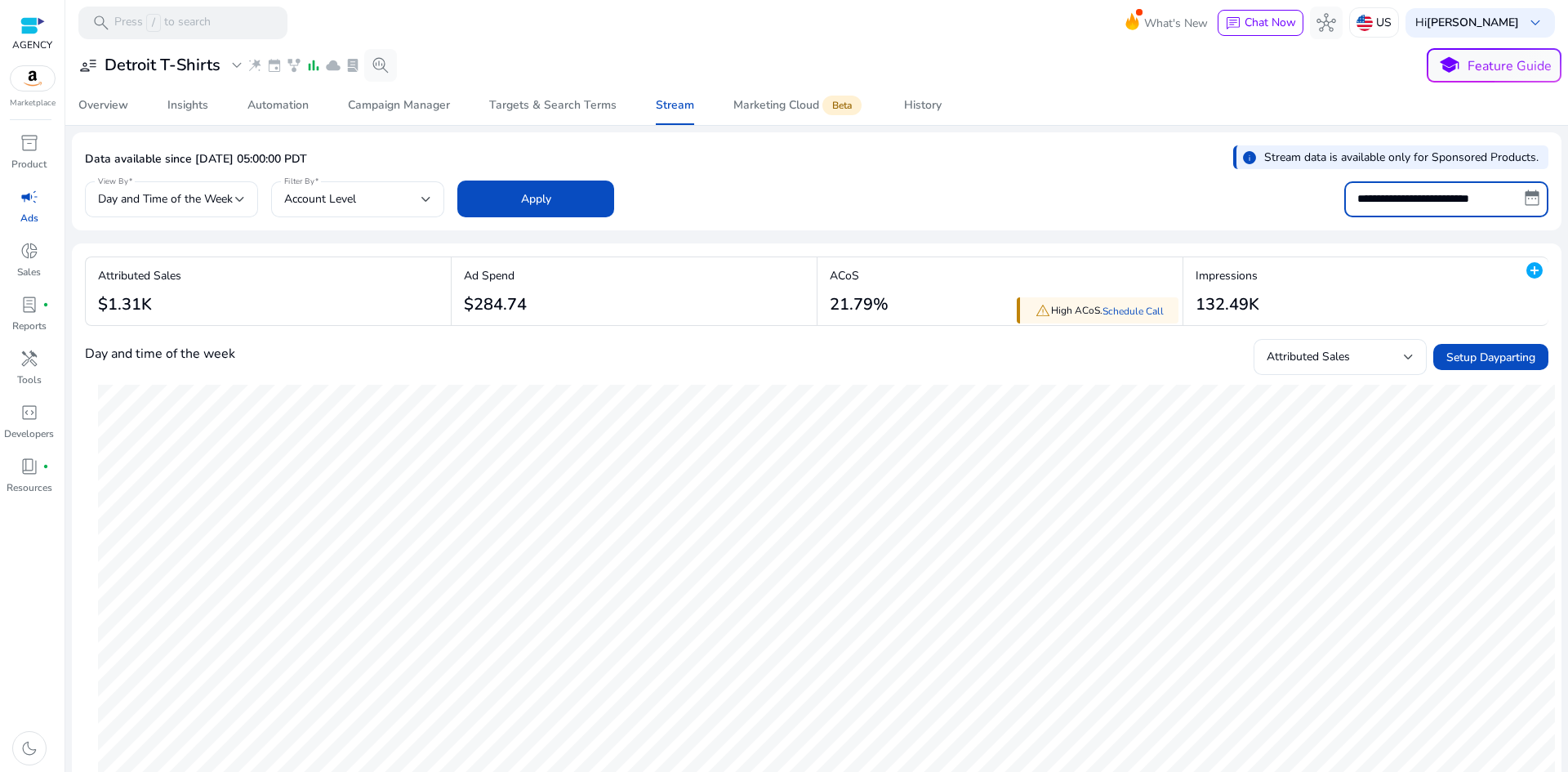
click at [1418, 194] on input "**********" at bounding box center [1445, 199] width 204 height 36
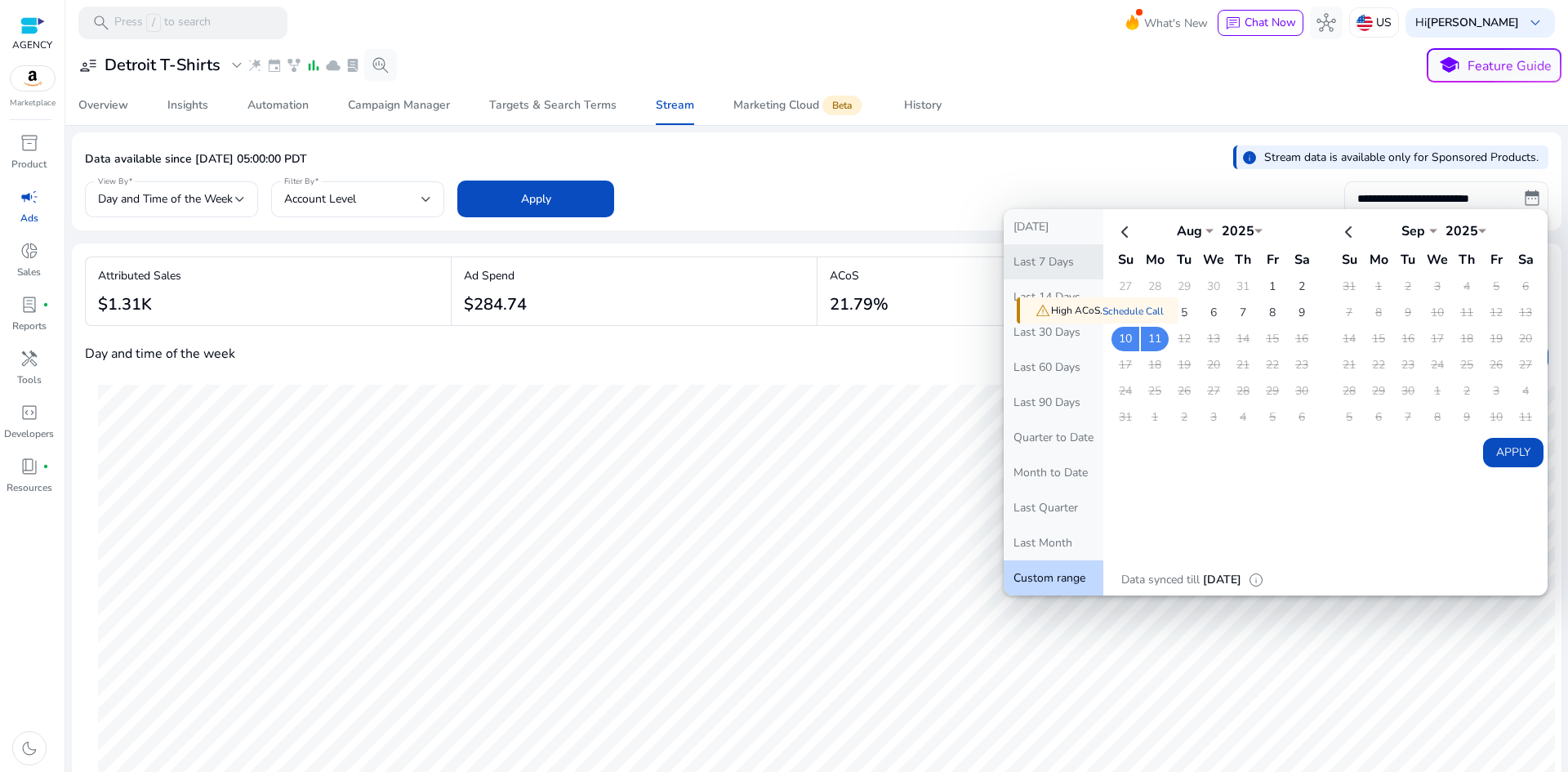
click at [1060, 261] on button "Last 7 Days" at bounding box center [1053, 261] width 100 height 35
type input "**********"
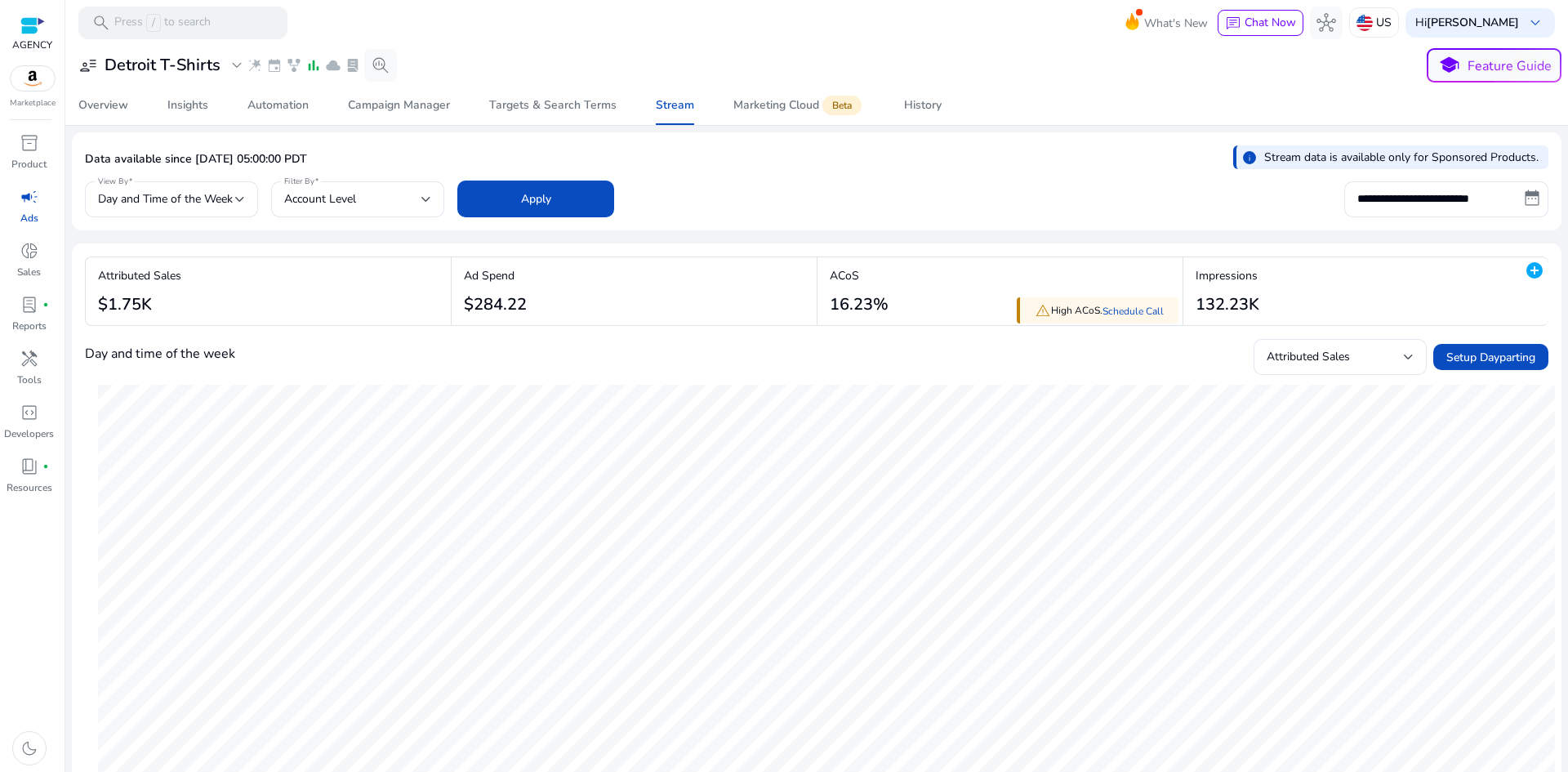
click at [857, 168] on div "Data available since [DATE] 05:00:00 PDT info Stream data is available only for…" at bounding box center [816, 161] width 1463 height 32
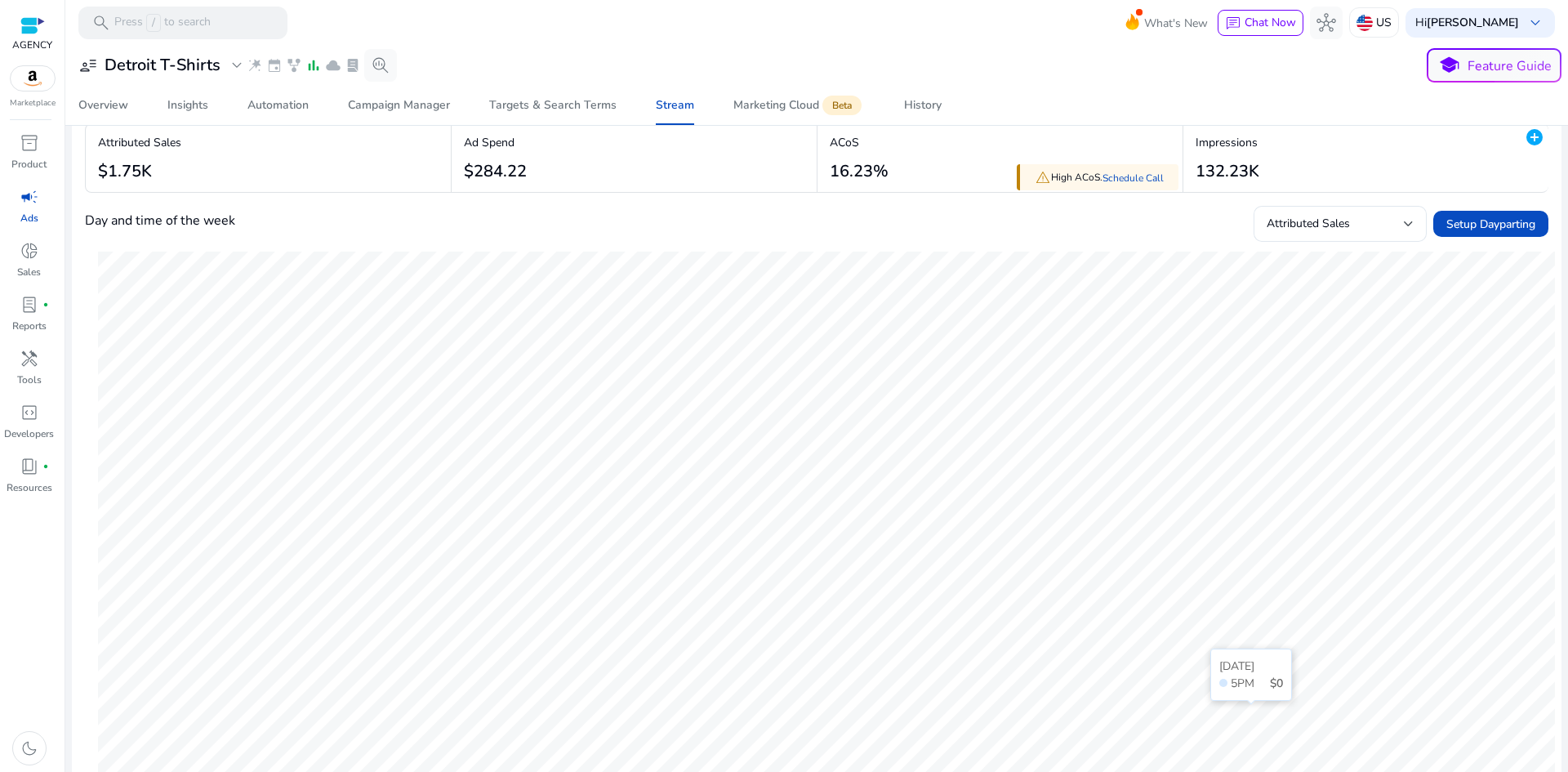
scroll to position [82, 0]
